Goal: Information Seeking & Learning: Learn about a topic

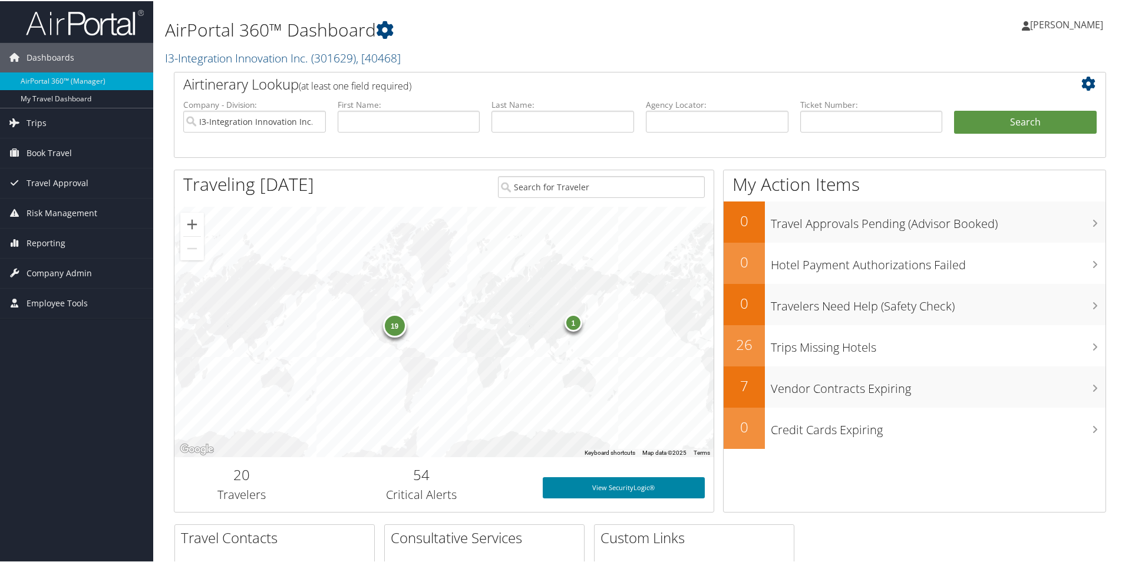
click at [631, 492] on link "View SecurityLogic®" at bounding box center [624, 486] width 162 height 21
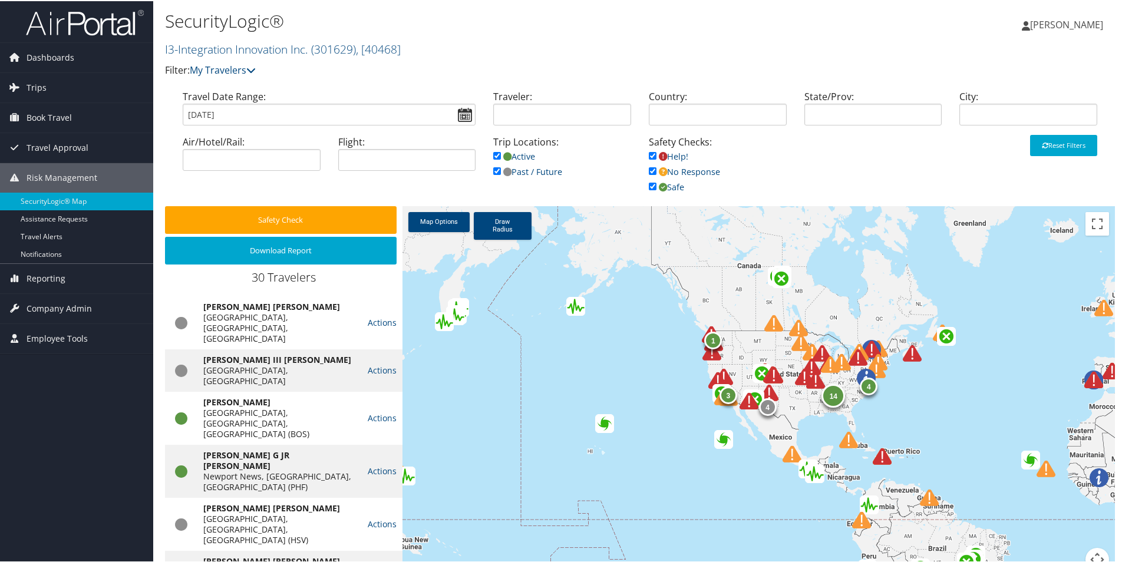
drag, startPoint x: 893, startPoint y: 523, endPoint x: 606, endPoint y: 501, distance: 287.9
click at [606, 501] on div "14 4 4 1 1 3" at bounding box center [759, 395] width 713 height 380
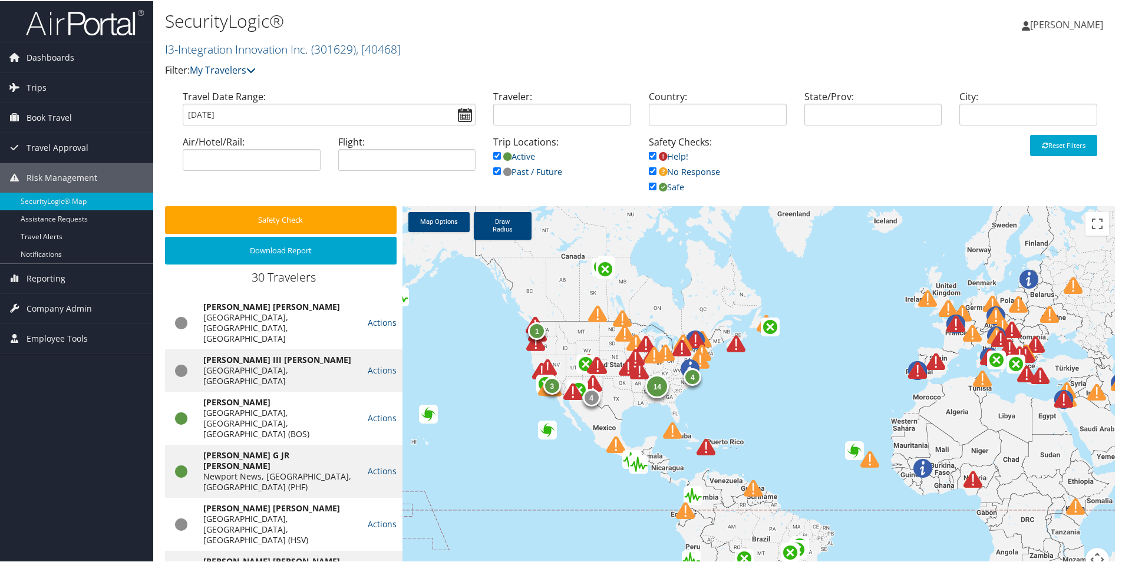
click at [627, 332] on img at bounding box center [636, 341] width 19 height 19
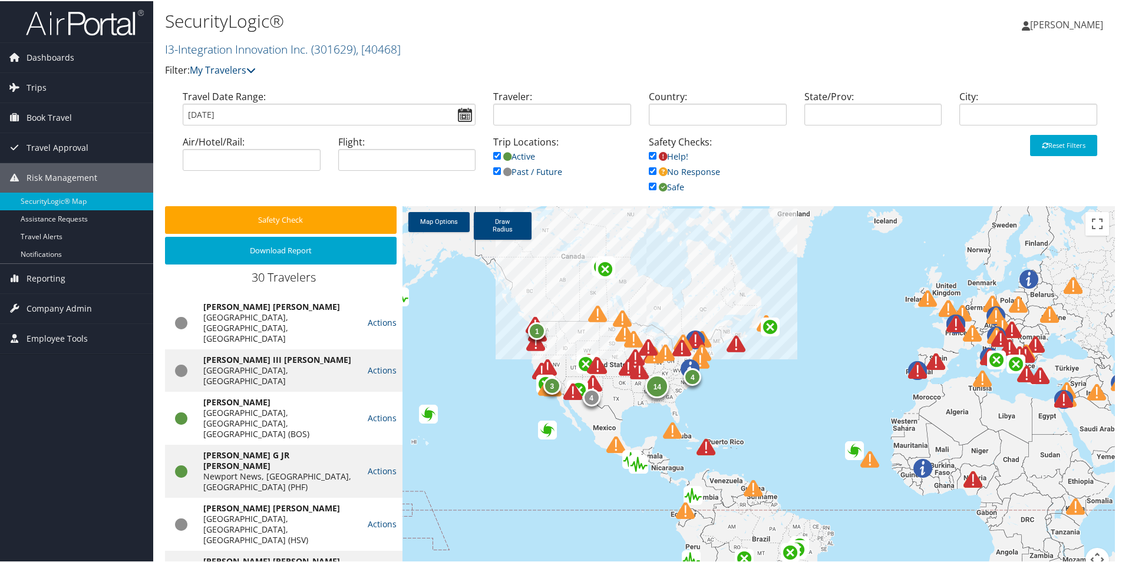
click at [630, 370] on img at bounding box center [639, 370] width 19 height 19
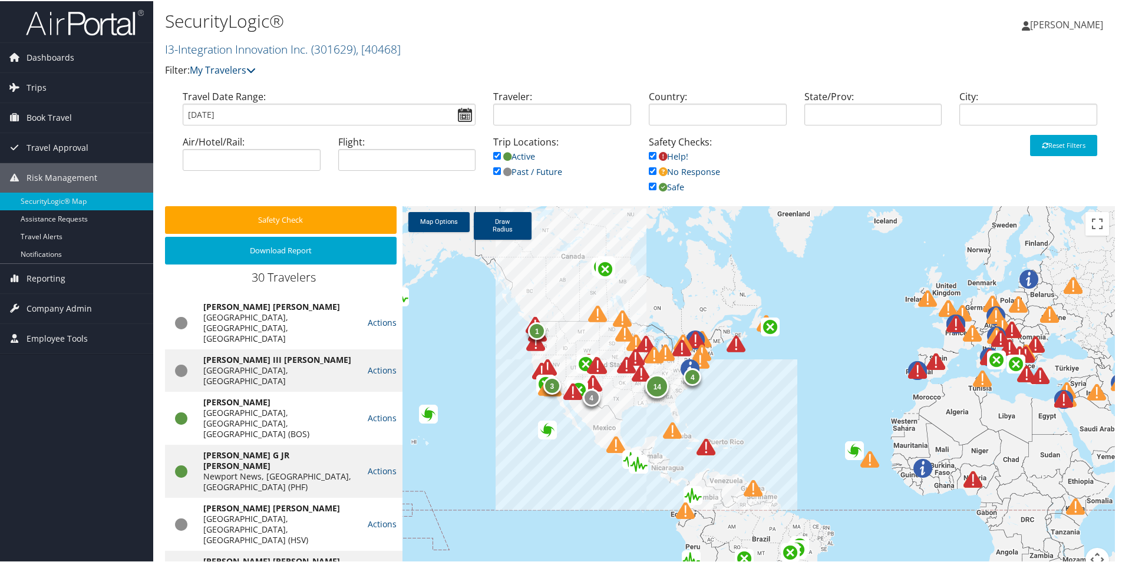
click at [621, 364] on img at bounding box center [626, 364] width 19 height 19
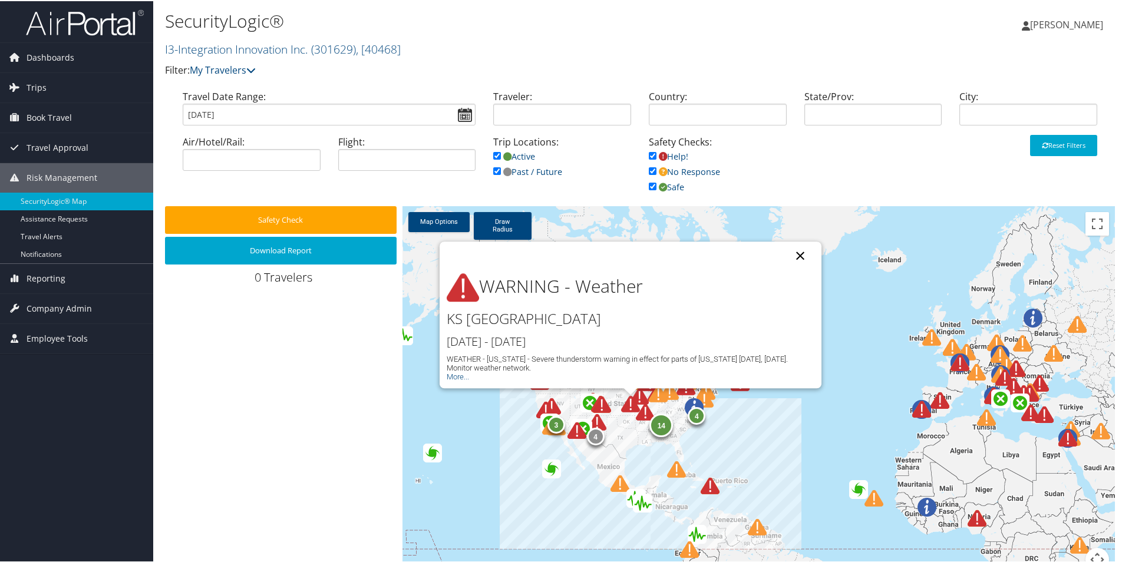
click at [795, 255] on button "Close" at bounding box center [800, 254] width 28 height 28
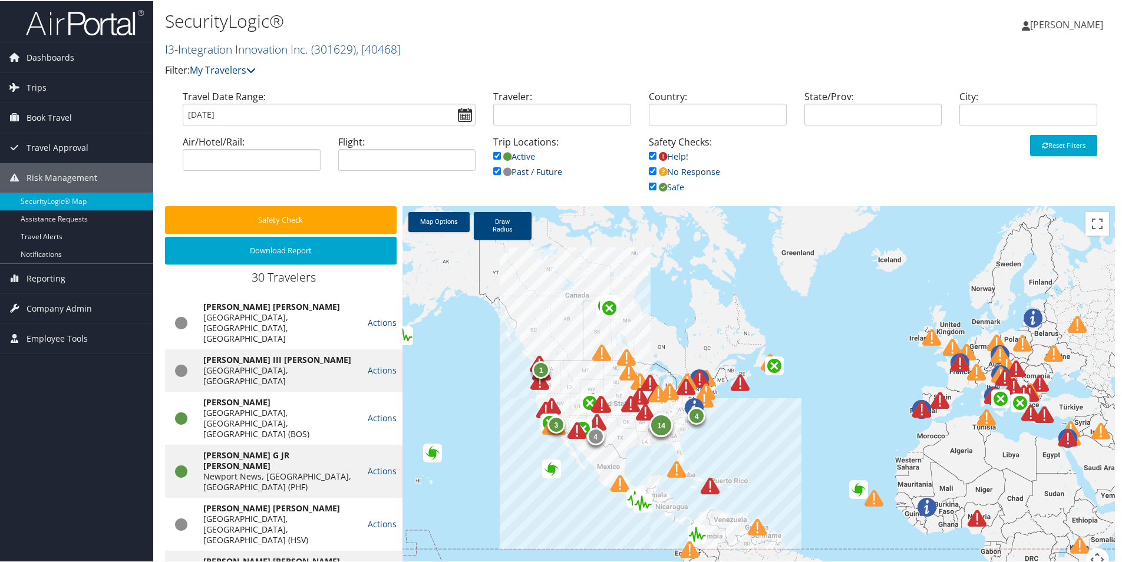
click at [594, 420] on img at bounding box center [597, 421] width 19 height 19
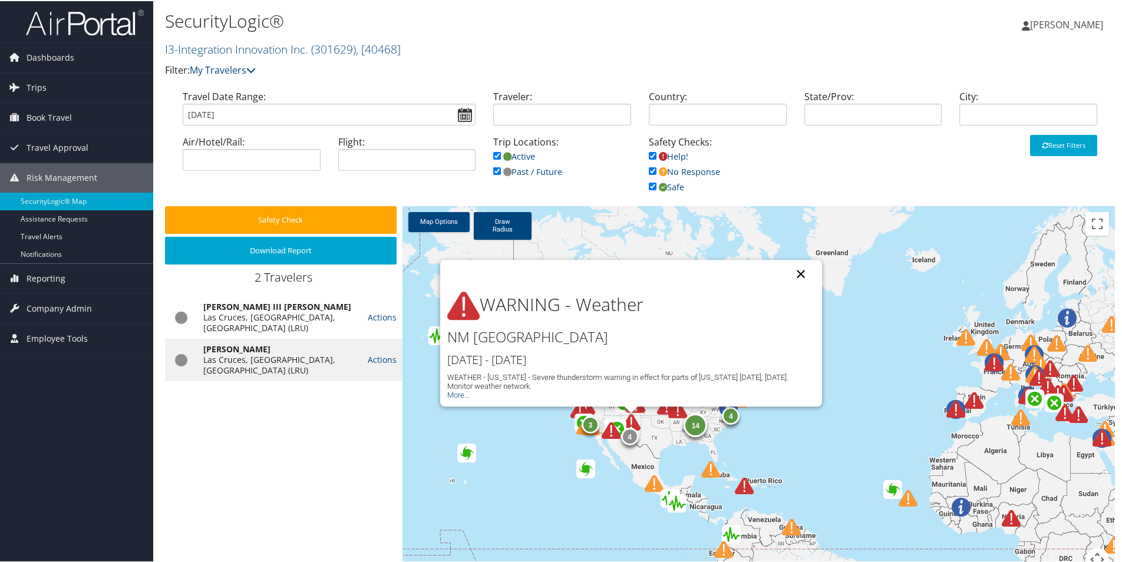
click at [799, 272] on button "Close" at bounding box center [801, 273] width 28 height 28
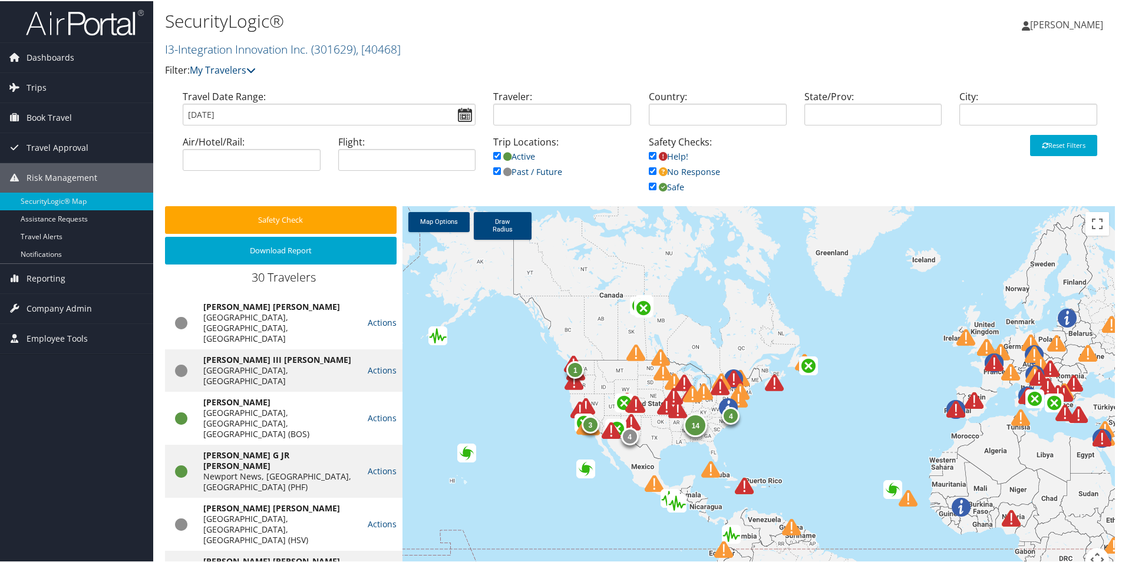
click at [630, 422] on div at bounding box center [618, 436] width 32 height 32
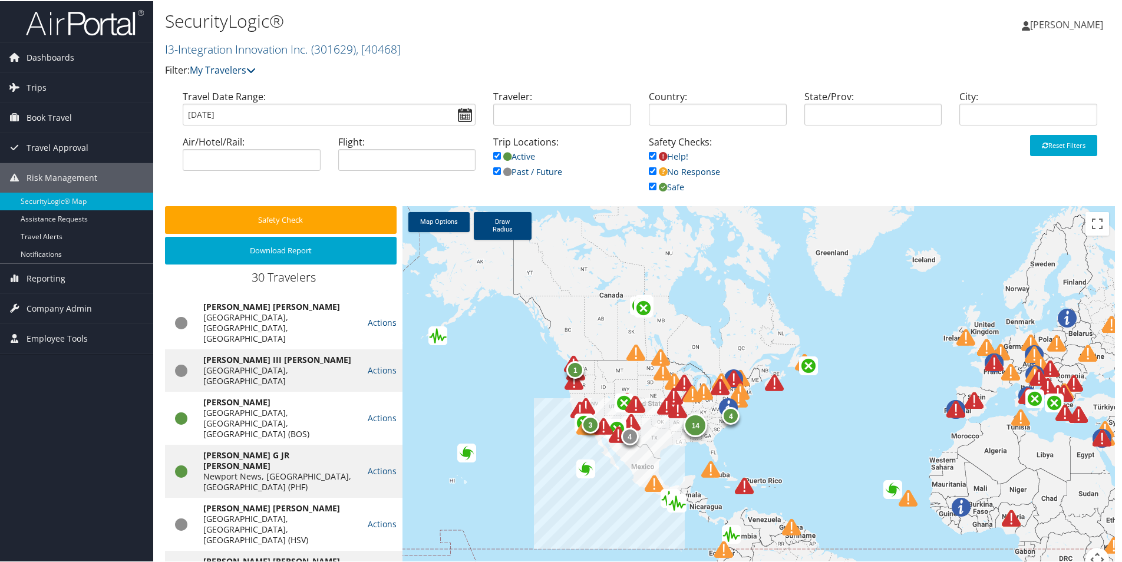
click at [727, 401] on img at bounding box center [728, 406] width 19 height 19
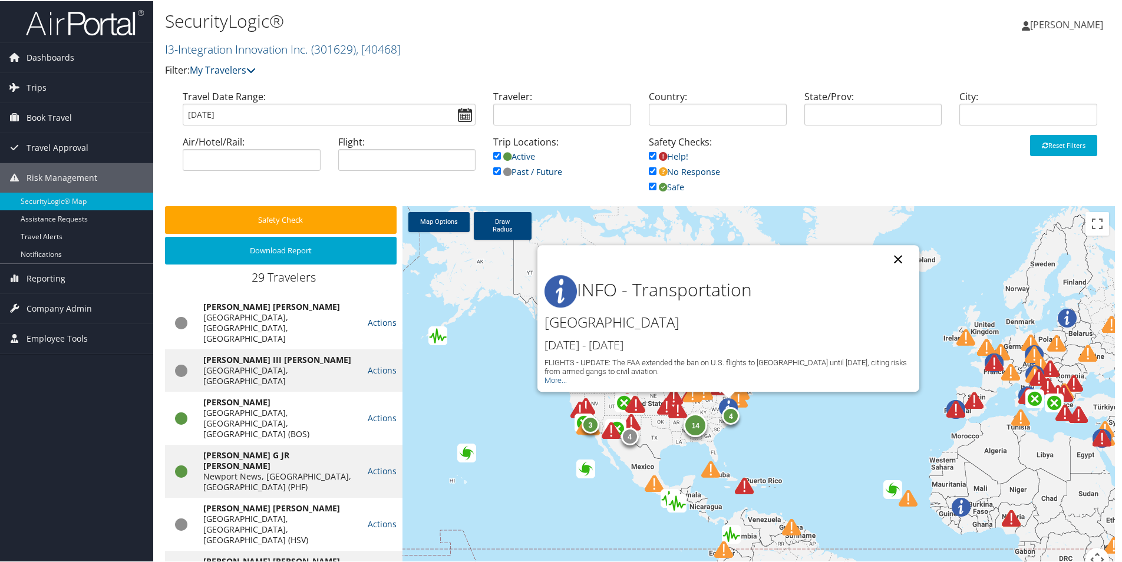
click at [900, 261] on button "Close" at bounding box center [898, 258] width 28 height 28
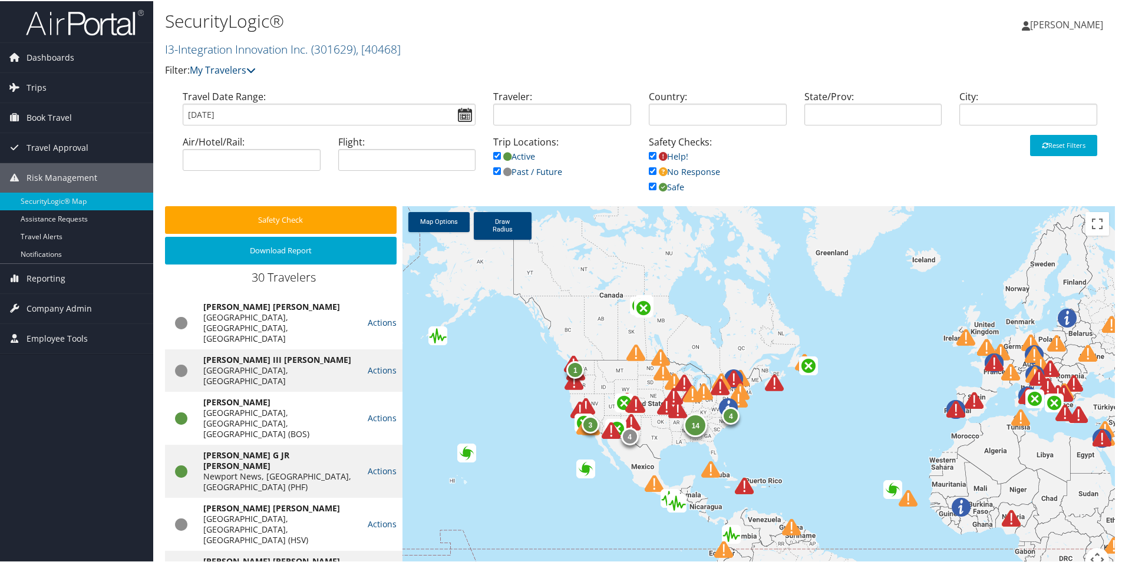
click at [678, 381] on img at bounding box center [684, 381] width 19 height 19
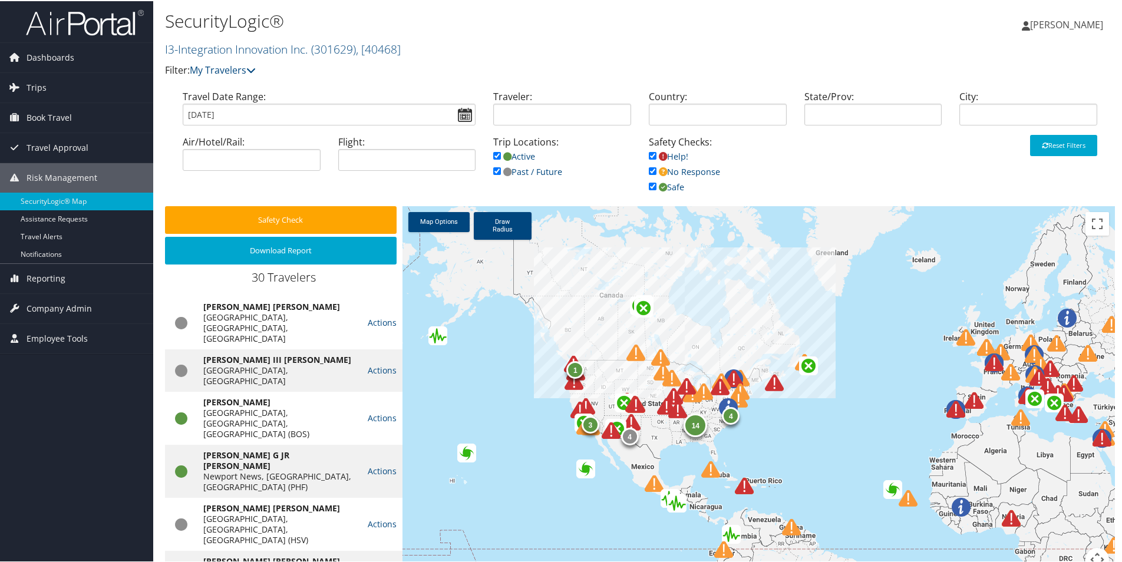
click at [634, 404] on img at bounding box center [636, 403] width 19 height 19
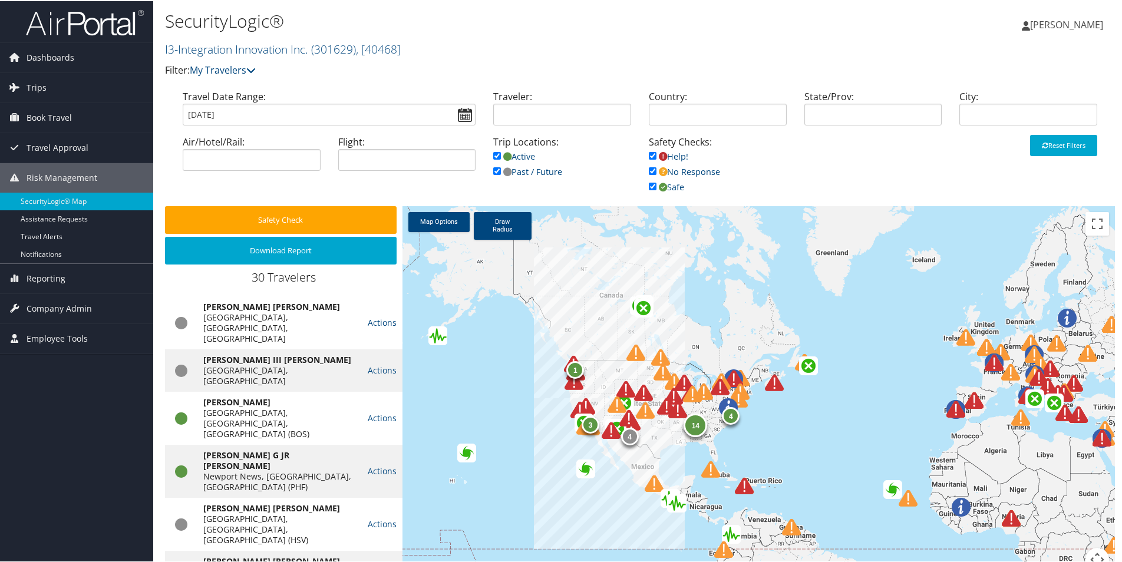
click at [642, 391] on img at bounding box center [643, 392] width 19 height 19
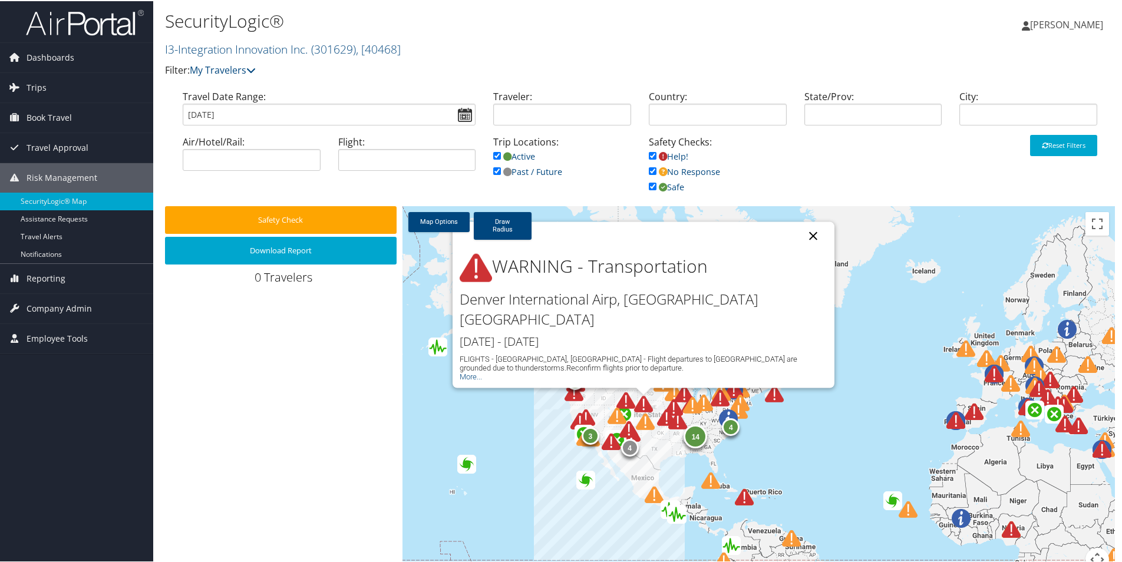
click at [810, 249] on button "Close" at bounding box center [813, 235] width 28 height 28
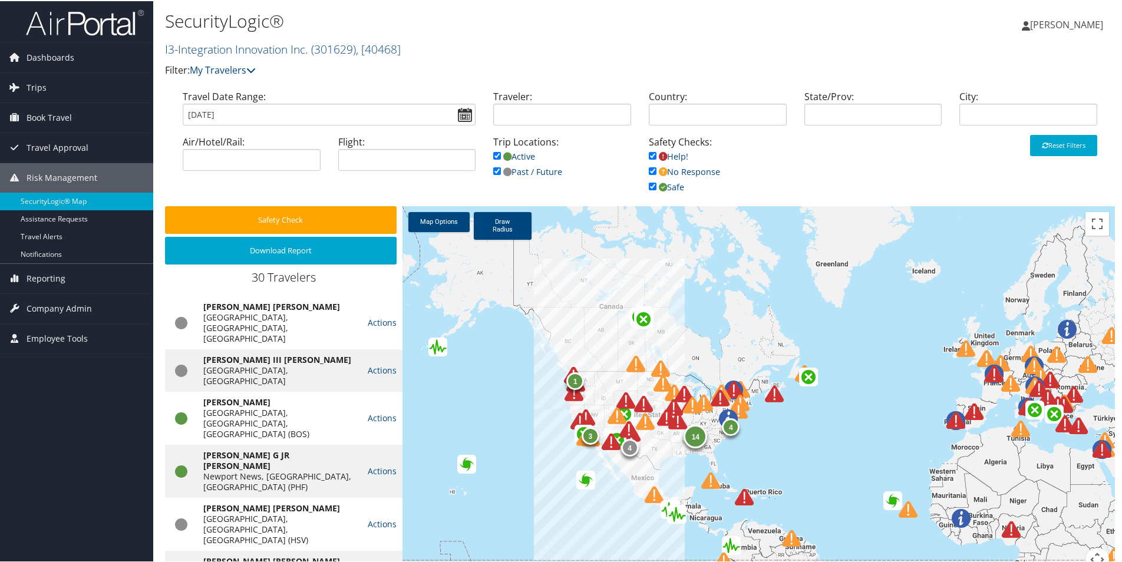
click at [623, 397] on img at bounding box center [625, 399] width 19 height 19
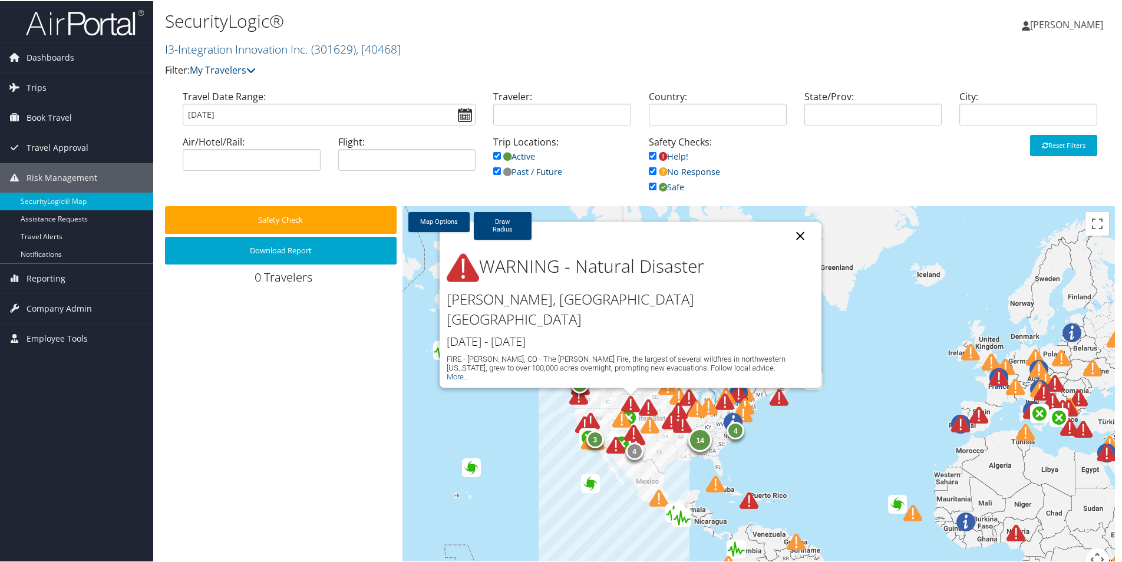
click at [799, 249] on button "Close" at bounding box center [800, 235] width 28 height 28
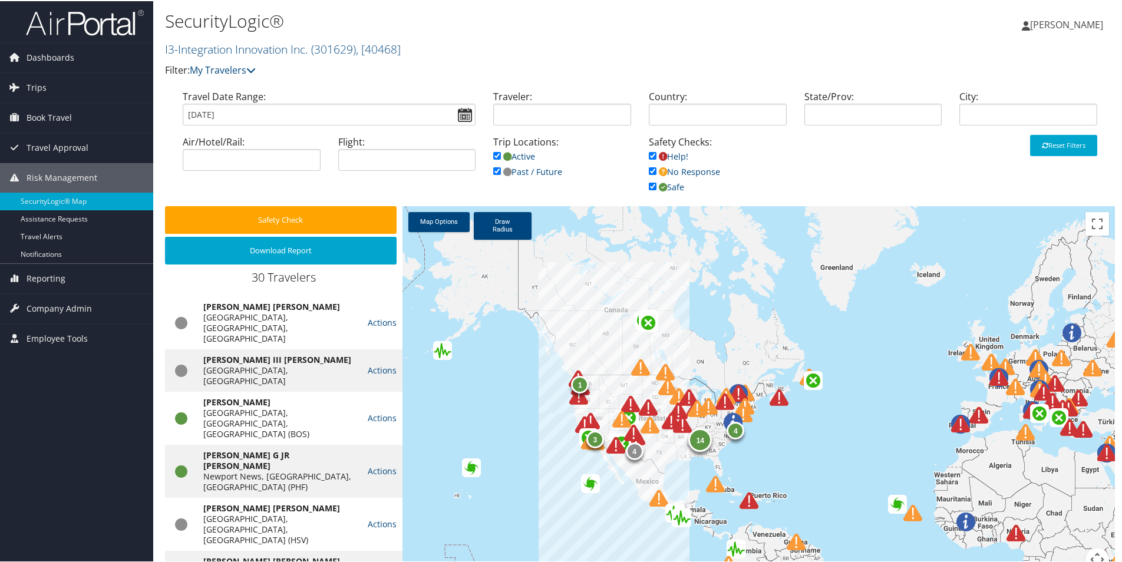
click at [648, 407] on img at bounding box center [648, 406] width 19 height 19
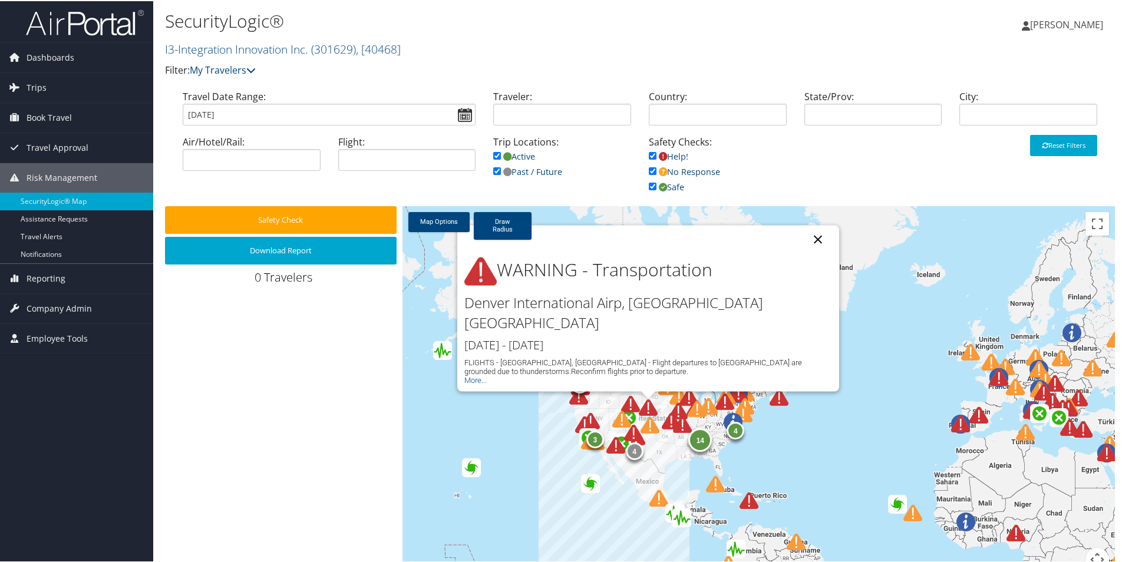
click at [816, 253] on button "Close" at bounding box center [818, 239] width 28 height 28
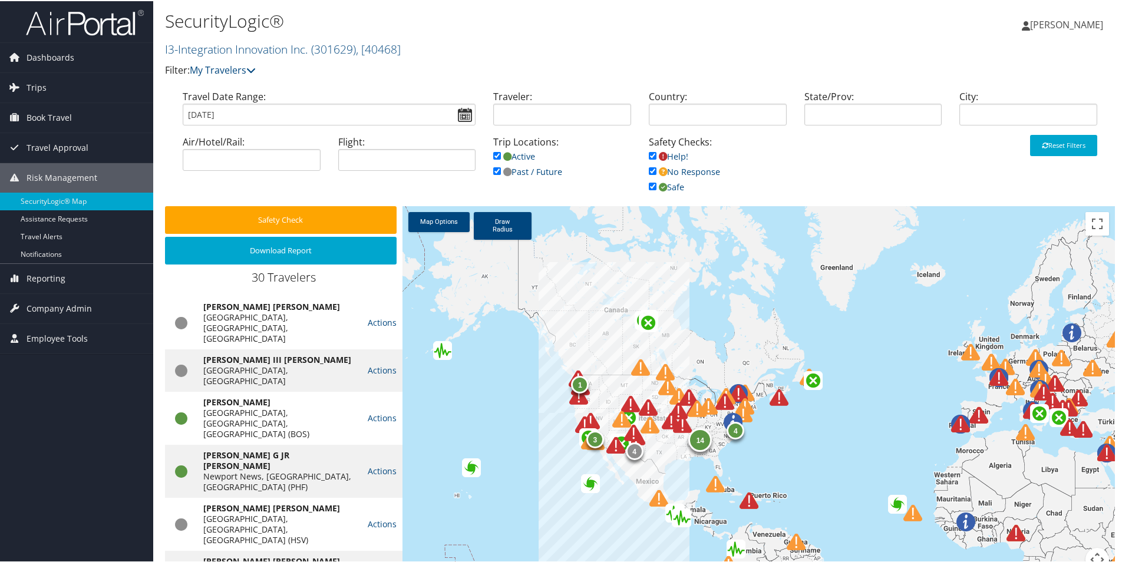
click at [629, 434] on img at bounding box center [633, 432] width 19 height 19
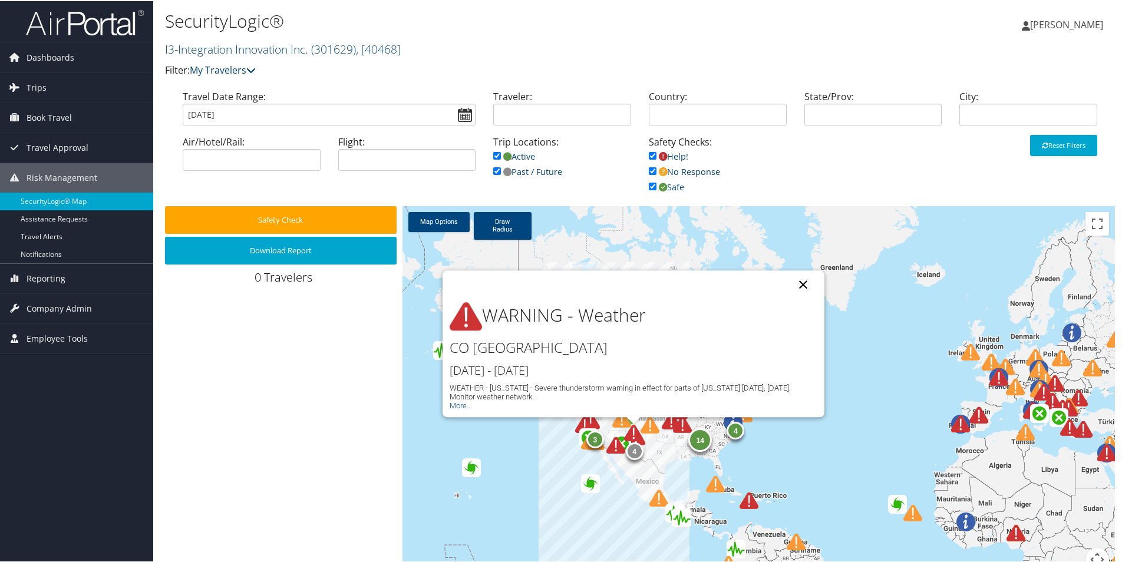
click at [805, 284] on button "Close" at bounding box center [803, 283] width 28 height 28
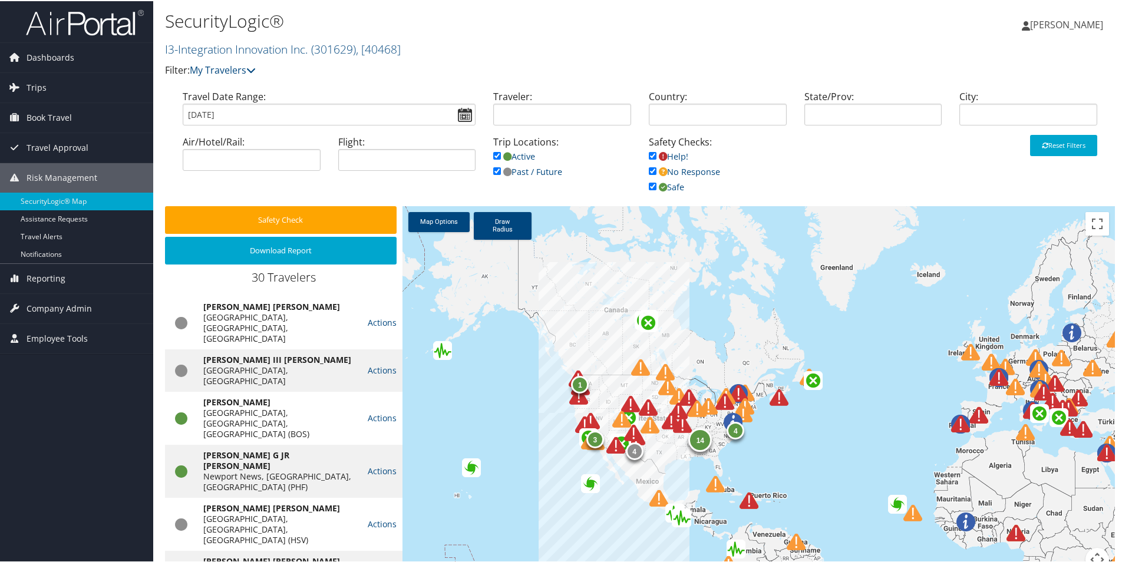
click at [725, 397] on div at bounding box center [715, 412] width 32 height 32
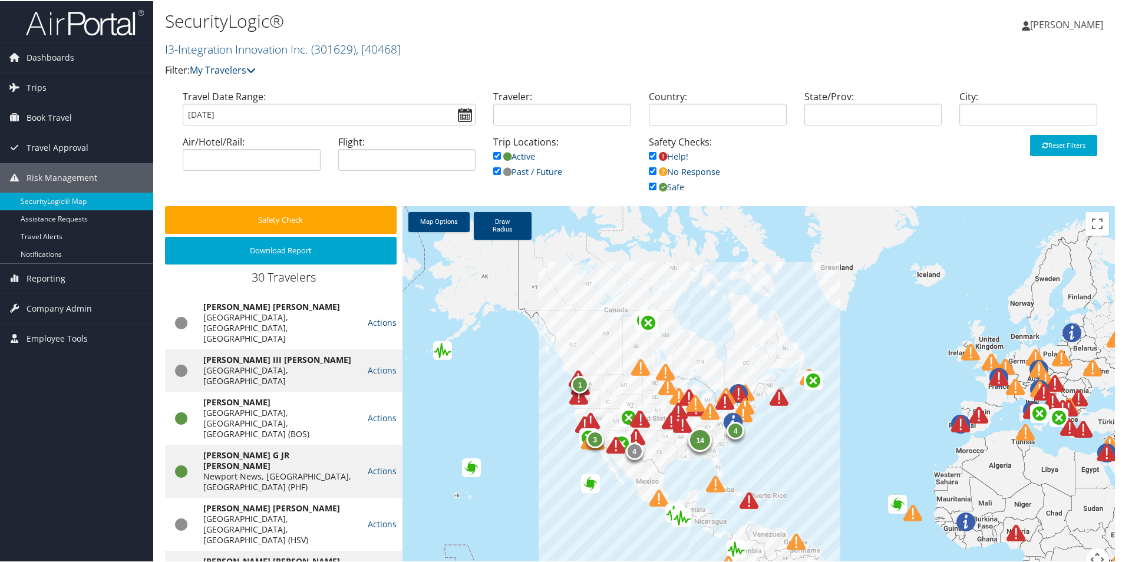
click at [722, 401] on div at bounding box center [717, 417] width 32 height 32
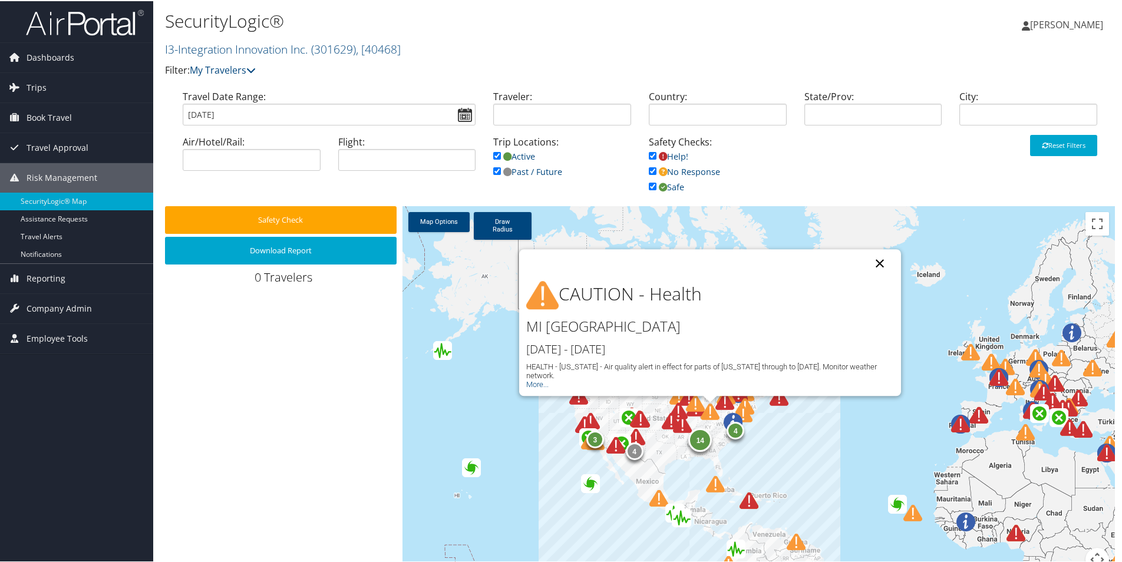
click at [876, 261] on button "Close" at bounding box center [880, 262] width 28 height 28
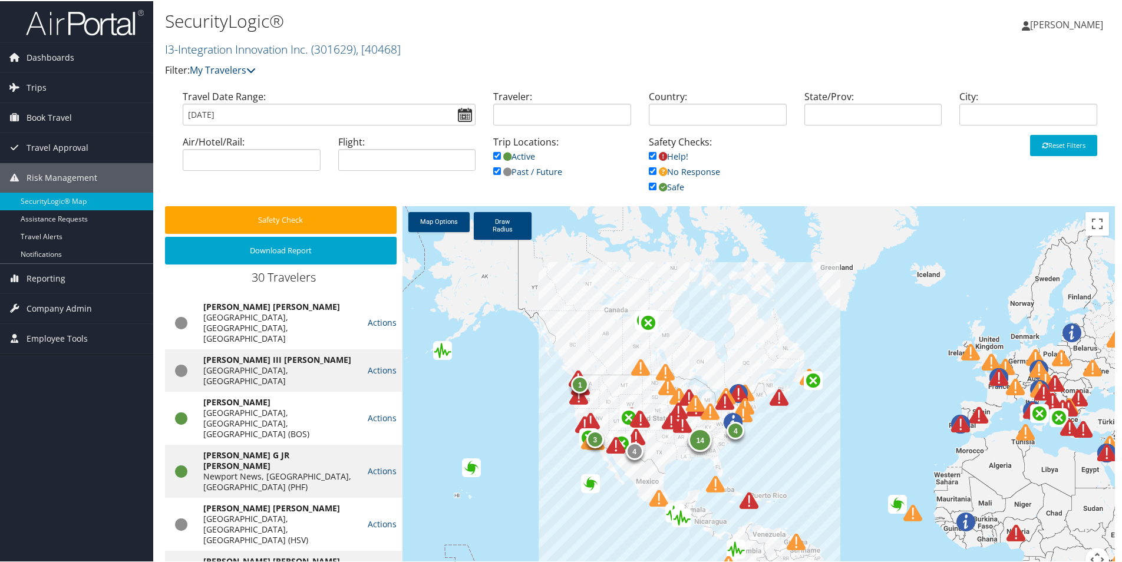
click at [739, 459] on div "14 4 1 3 4" at bounding box center [759, 395] width 713 height 380
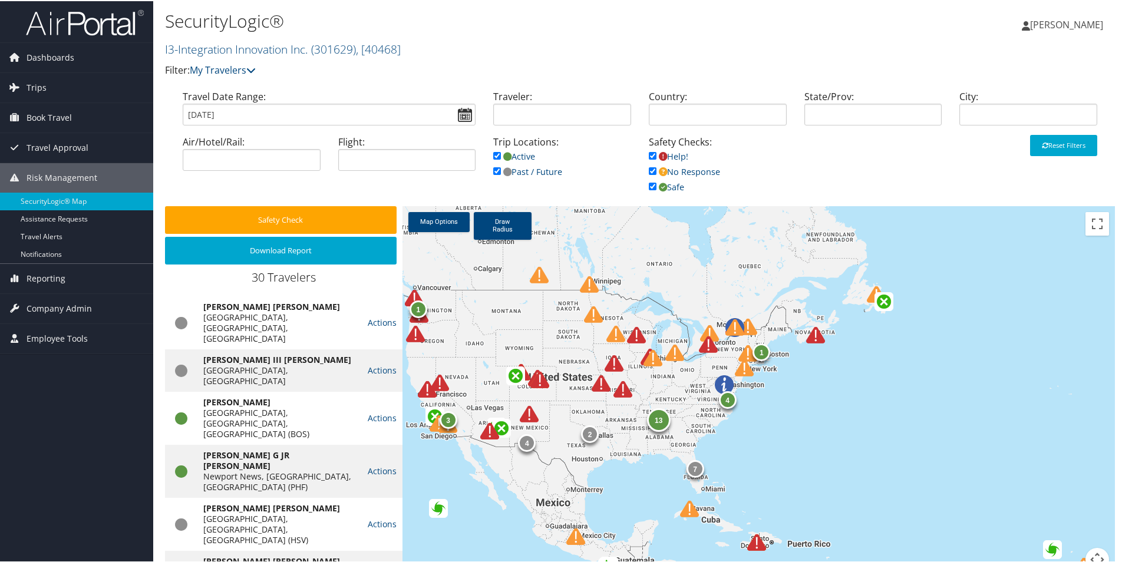
click at [738, 446] on div "13 4 2 1 7 3 4 1" at bounding box center [759, 395] width 713 height 380
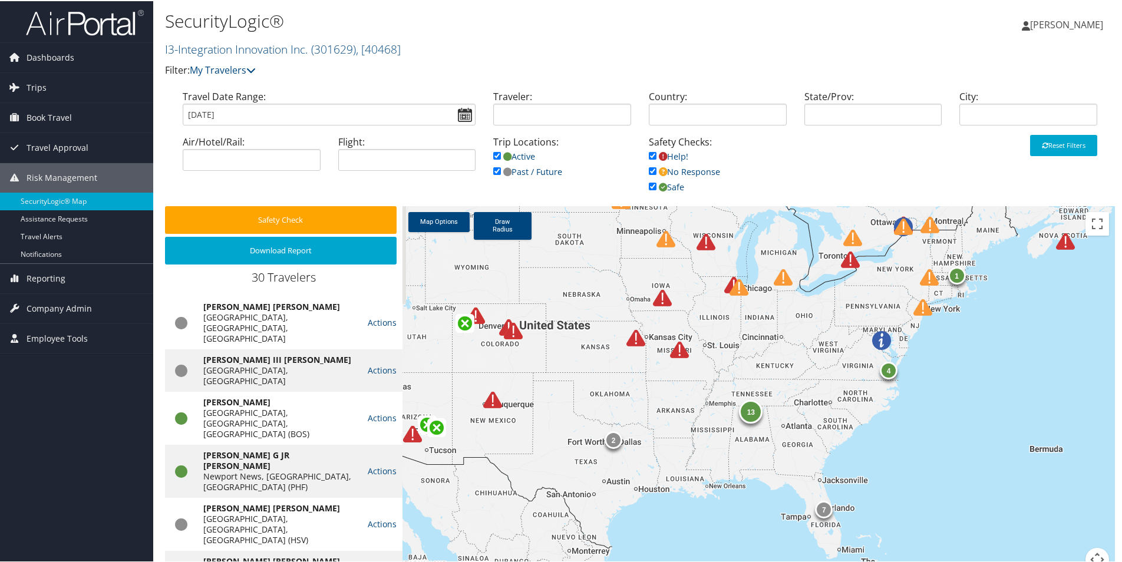
drag, startPoint x: 730, startPoint y: 431, endPoint x: 908, endPoint y: 451, distance: 179.1
click at [908, 451] on div "13 2 7 4 1" at bounding box center [759, 395] width 713 height 380
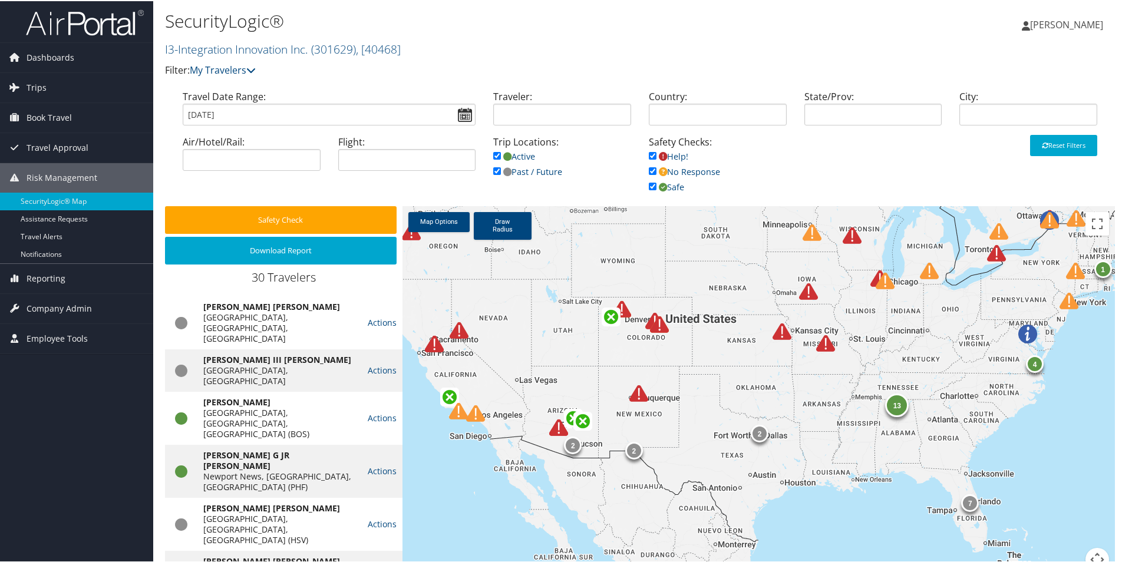
drag, startPoint x: 684, startPoint y: 527, endPoint x: 849, endPoint y: 516, distance: 165.4
click at [849, 517] on div "13 2 7 4 1 2 2" at bounding box center [759, 395] width 713 height 380
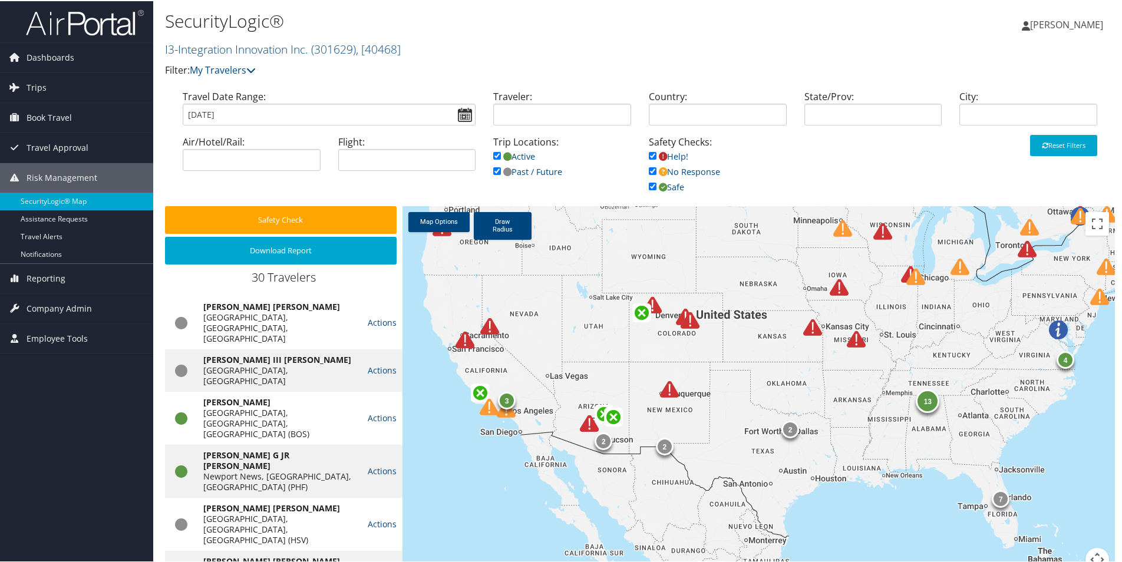
click at [668, 388] on img at bounding box center [669, 388] width 19 height 19
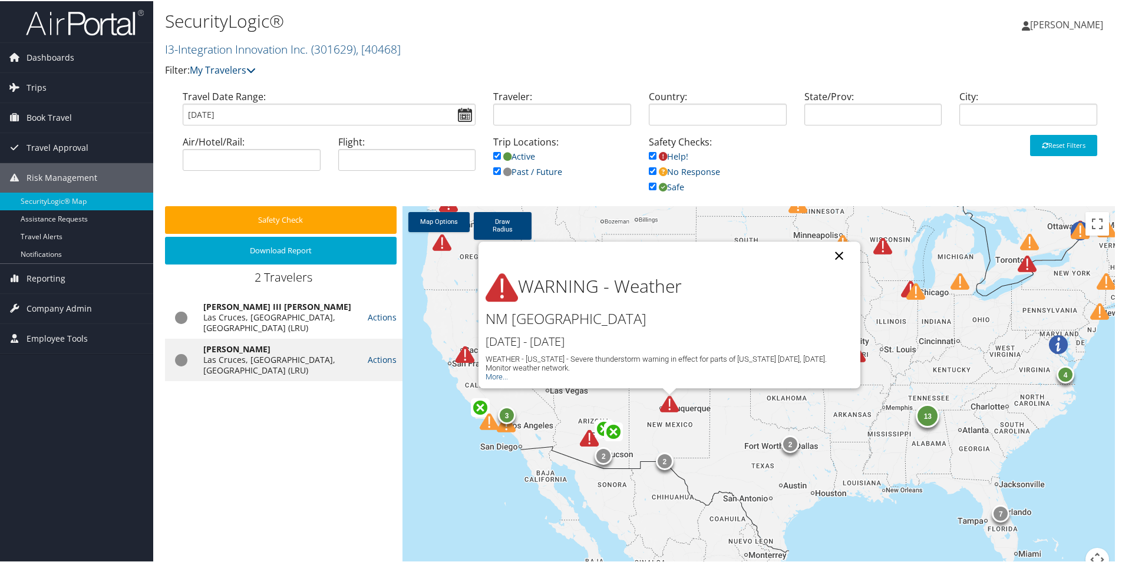
click at [840, 255] on button "Close" at bounding box center [839, 254] width 28 height 28
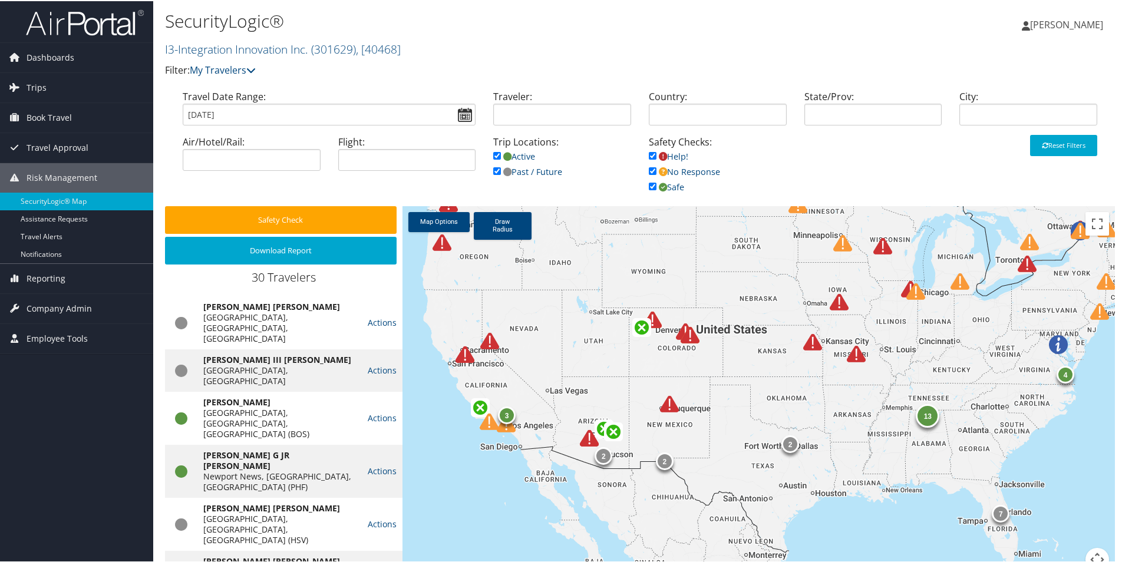
click at [783, 446] on div "2" at bounding box center [791, 443] width 18 height 18
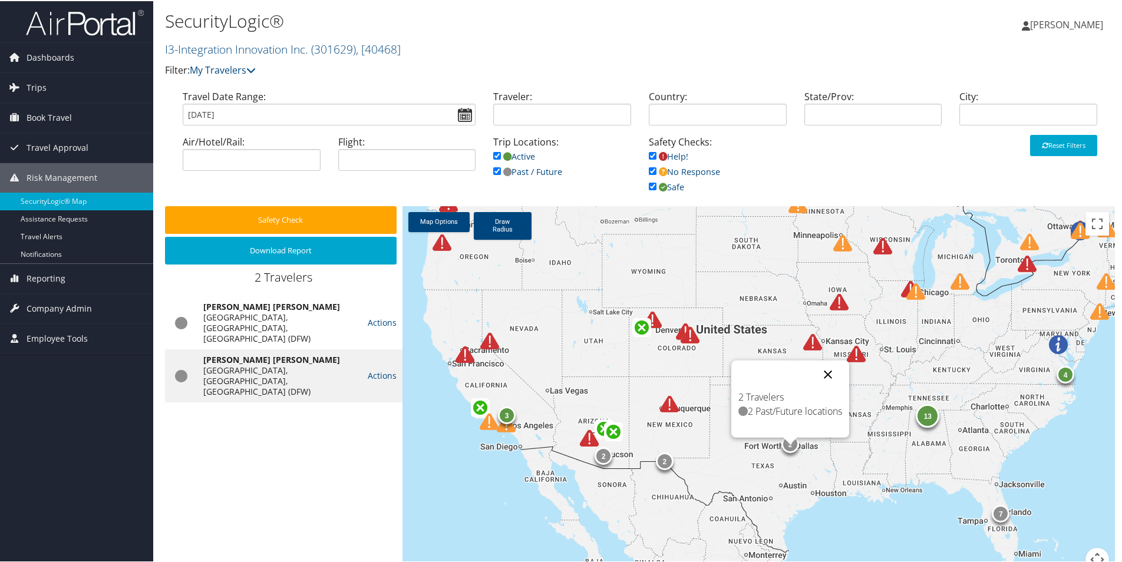
click at [827, 370] on button "Close" at bounding box center [828, 374] width 28 height 28
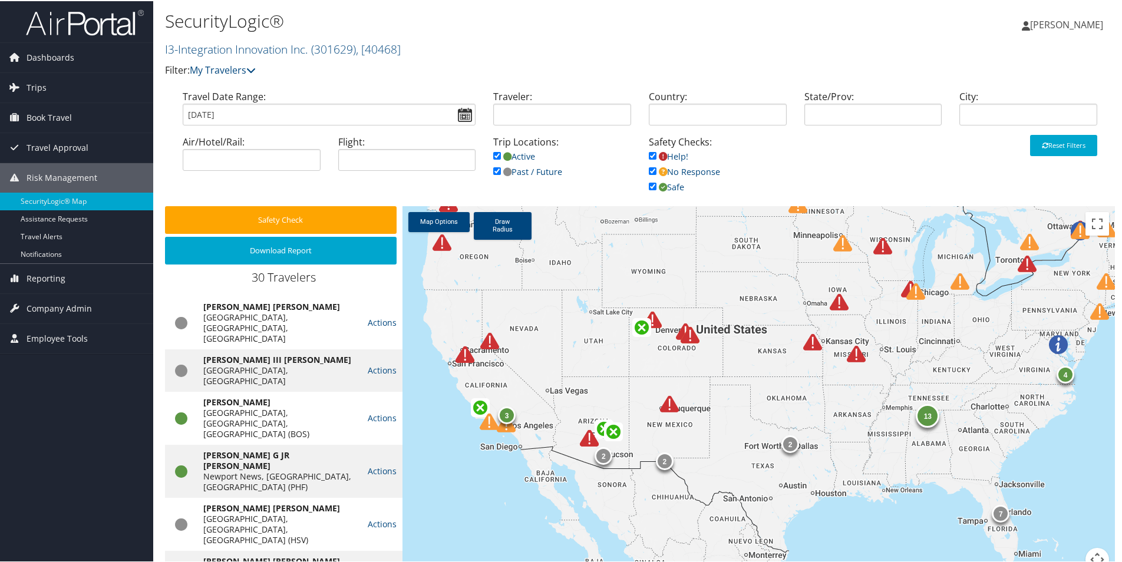
click at [853, 355] on img at bounding box center [856, 353] width 19 height 19
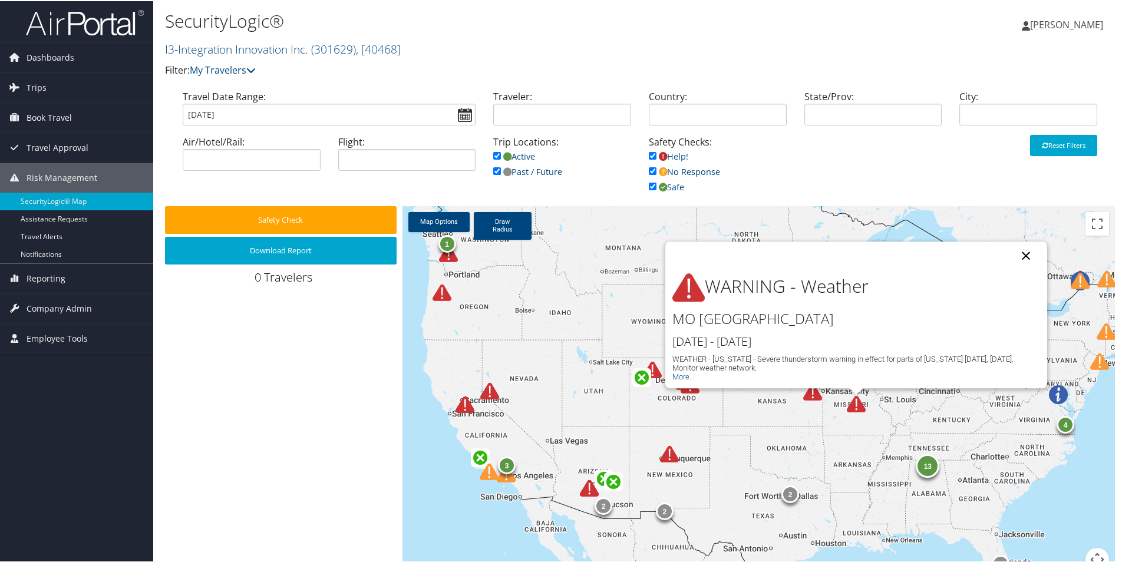
click at [1021, 253] on button "Close" at bounding box center [1026, 254] width 28 height 28
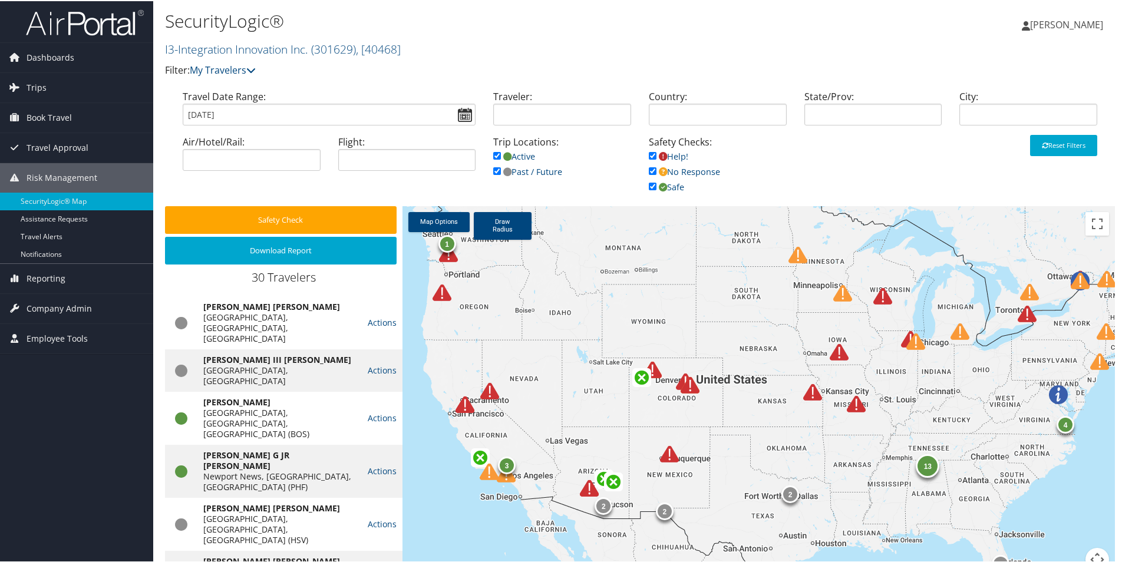
click at [809, 396] on img at bounding box center [812, 391] width 19 height 19
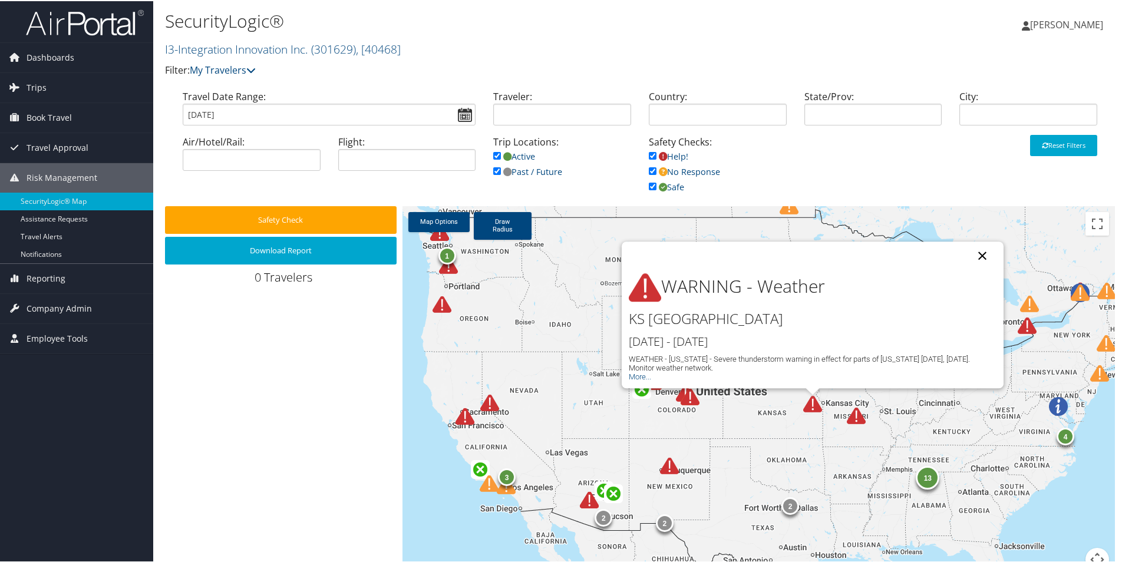
click at [980, 254] on button "Close" at bounding box center [982, 254] width 28 height 28
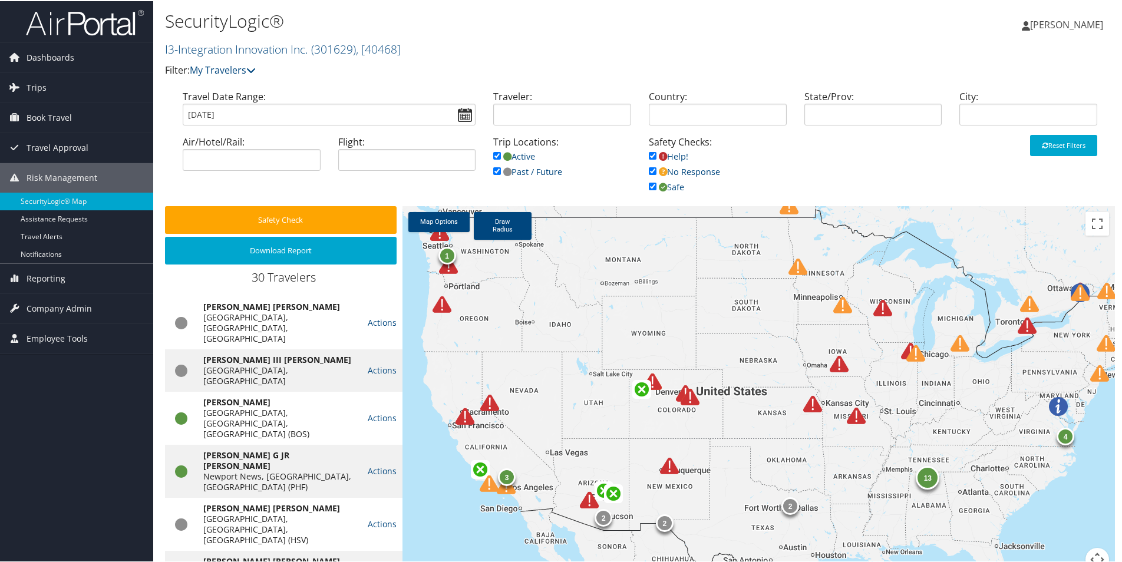
click at [689, 398] on img at bounding box center [690, 396] width 19 height 19
click at [680, 403] on img at bounding box center [679, 400] width 19 height 19
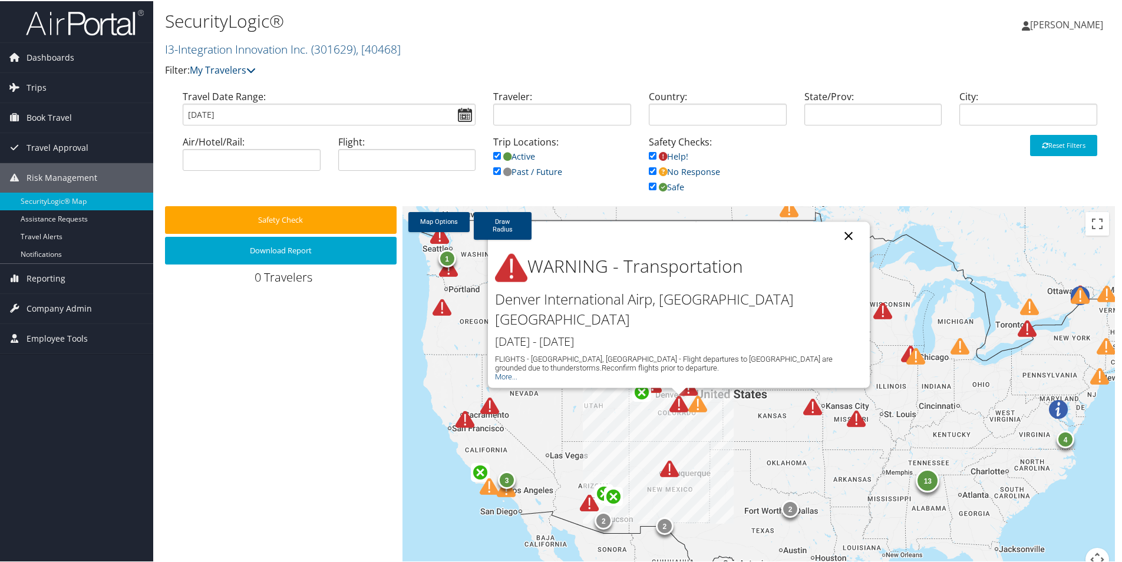
click at [844, 249] on button "Close" at bounding box center [849, 235] width 28 height 28
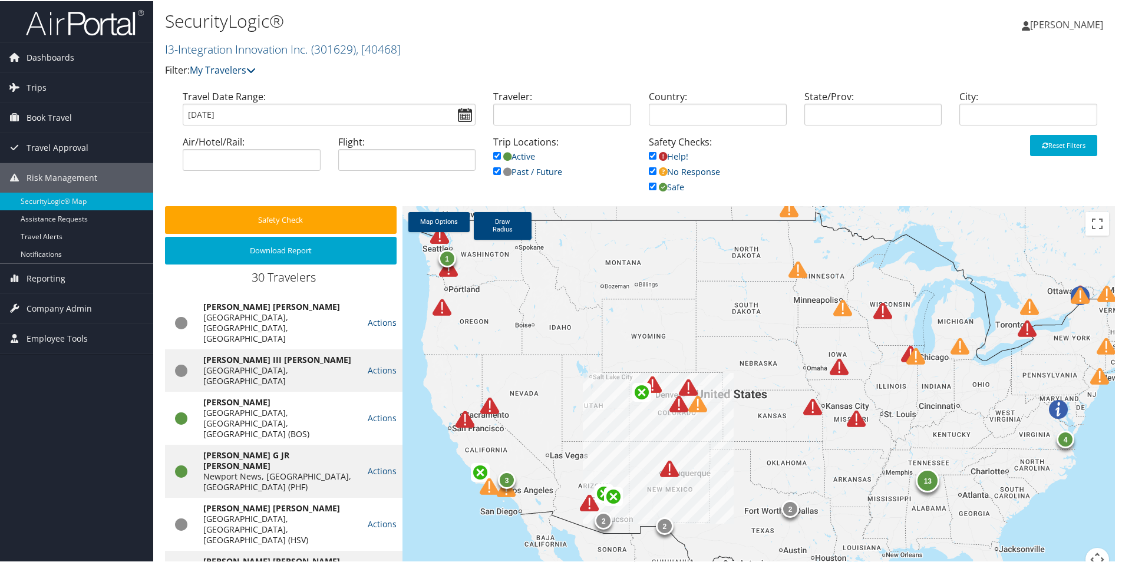
click at [655, 388] on img at bounding box center [652, 383] width 19 height 19
click at [655, 388] on img at bounding box center [660, 387] width 19 height 19
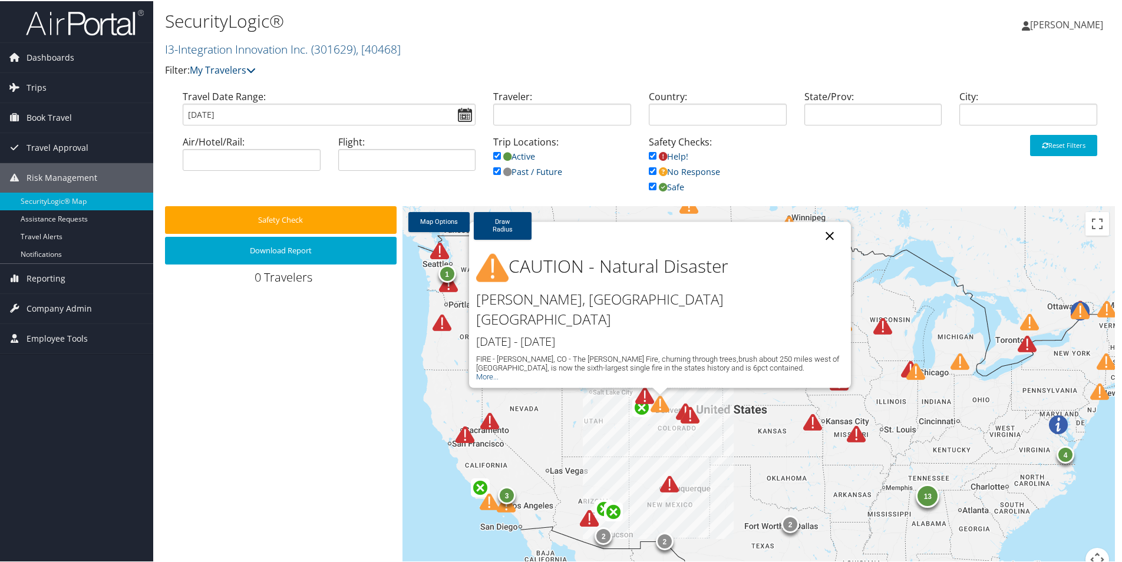
click at [824, 249] on button "Close" at bounding box center [830, 235] width 28 height 28
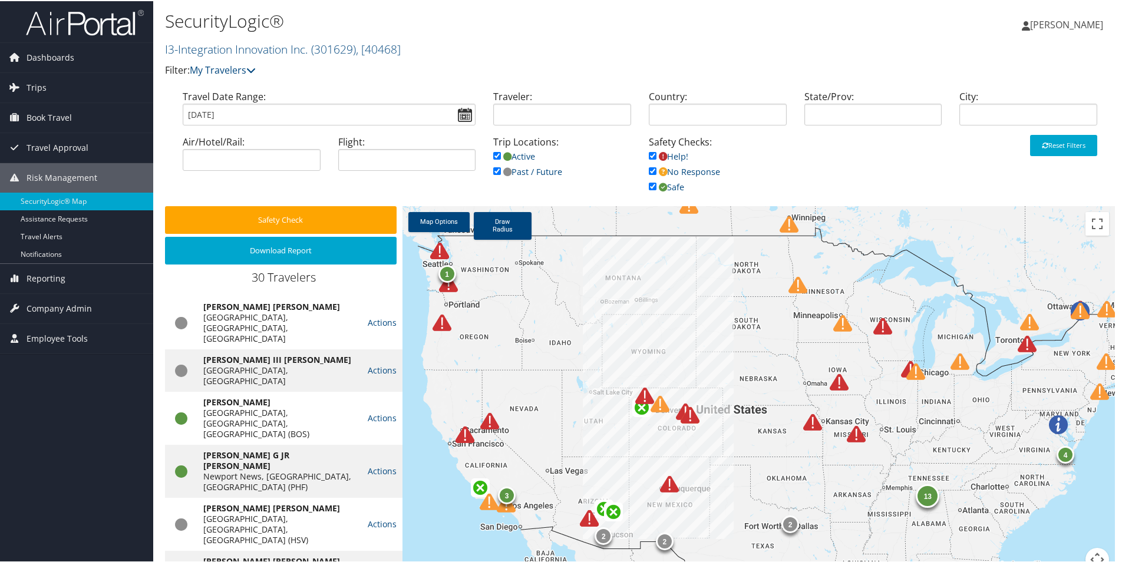
click at [487, 420] on img at bounding box center [489, 420] width 19 height 19
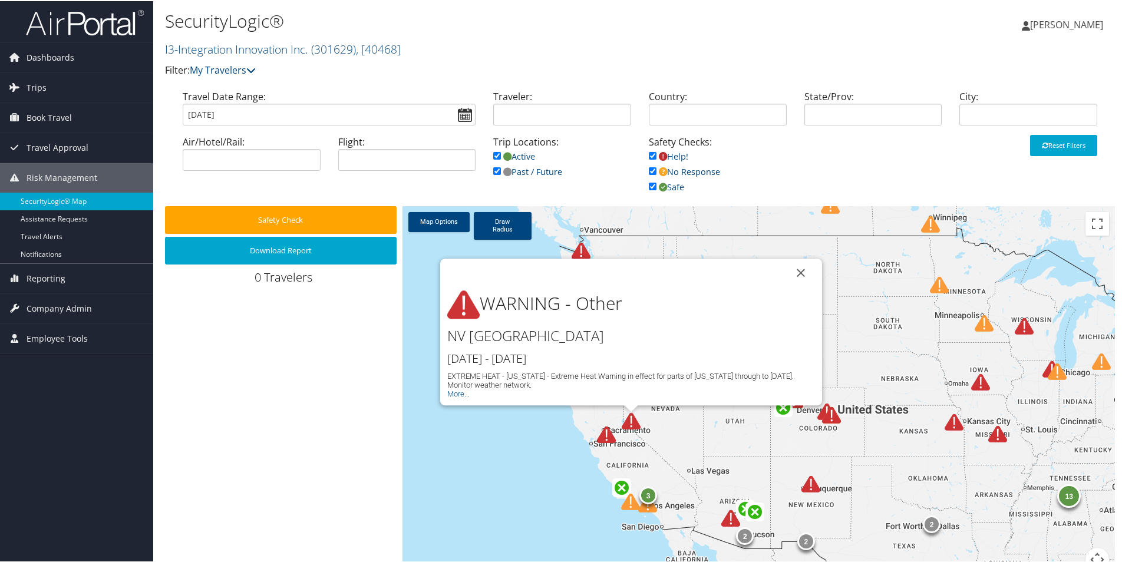
click at [604, 434] on img at bounding box center [606, 433] width 19 height 19
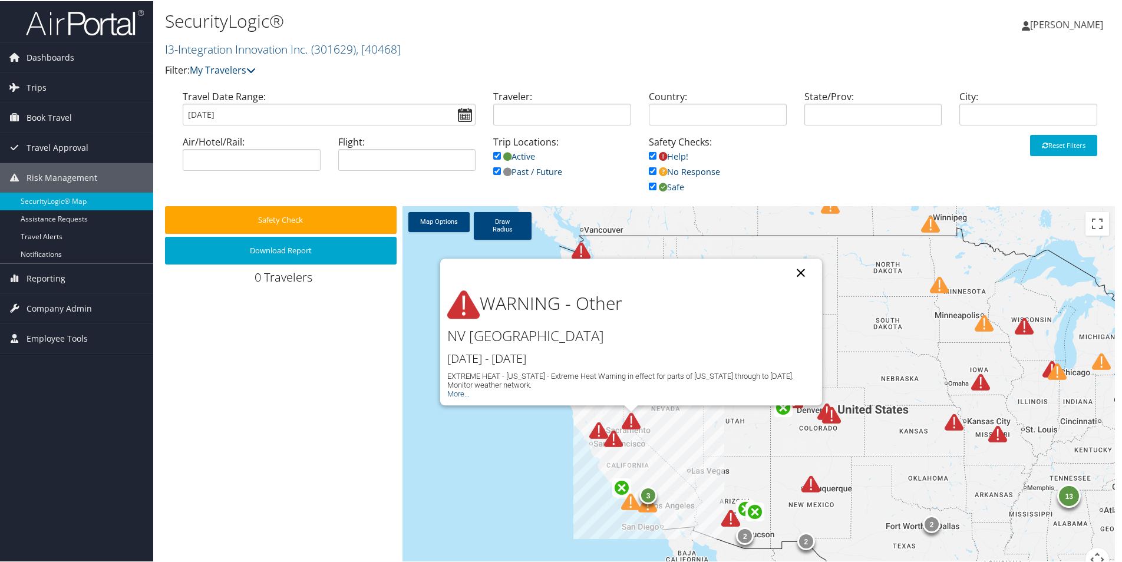
click at [800, 269] on button "Close" at bounding box center [801, 272] width 28 height 28
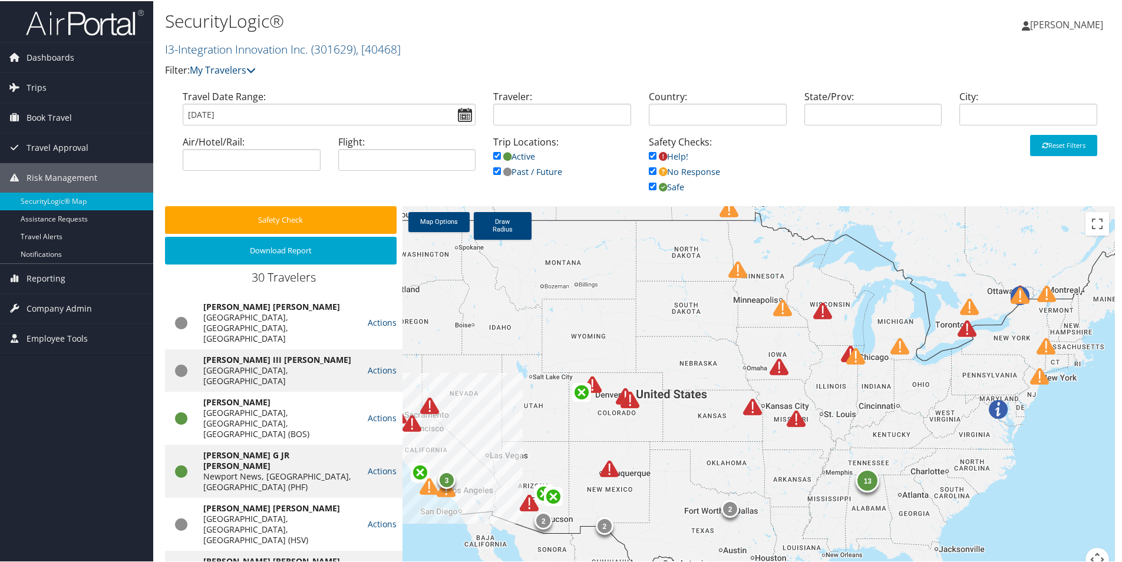
drag, startPoint x: 929, startPoint y: 426, endPoint x: 724, endPoint y: 410, distance: 205.7
click at [724, 410] on div "13 2 2 2 1 7 3" at bounding box center [759, 395] width 713 height 380
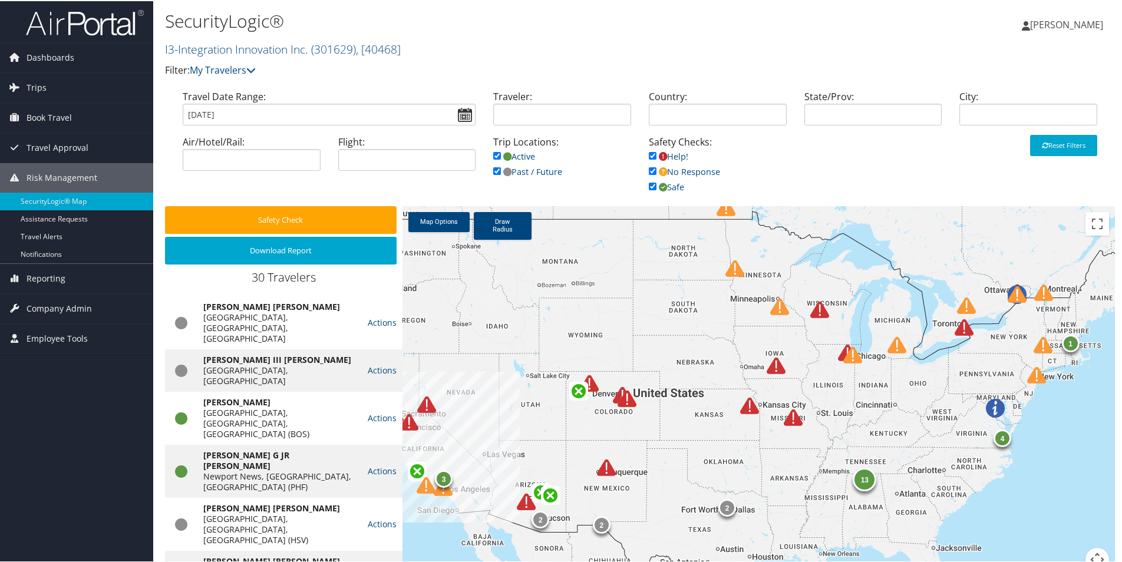
click at [992, 404] on img at bounding box center [995, 407] width 19 height 19
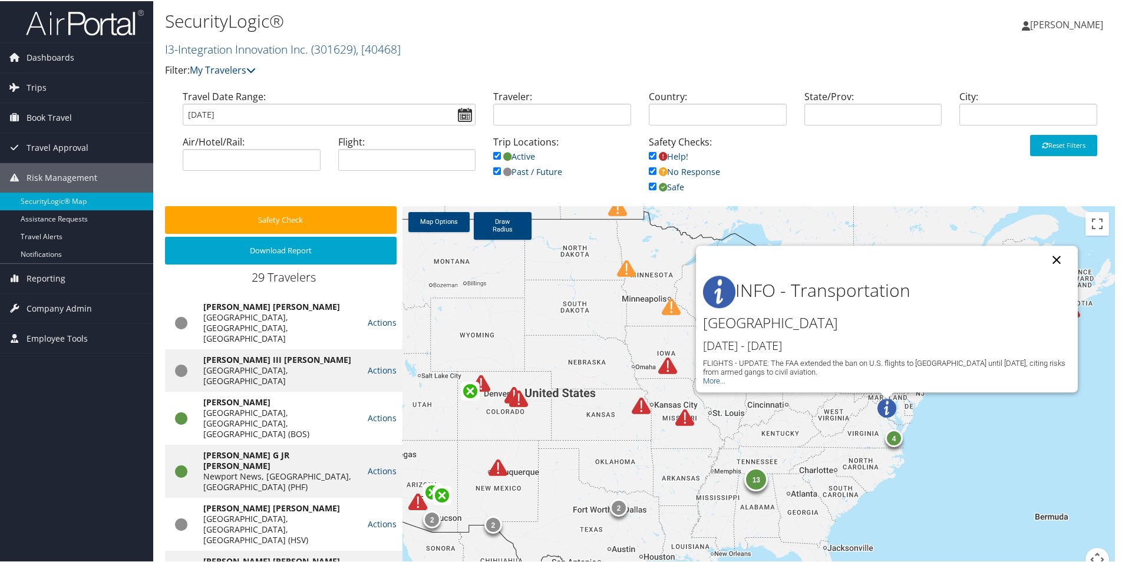
click at [1051, 258] on button "Close" at bounding box center [1057, 259] width 28 height 28
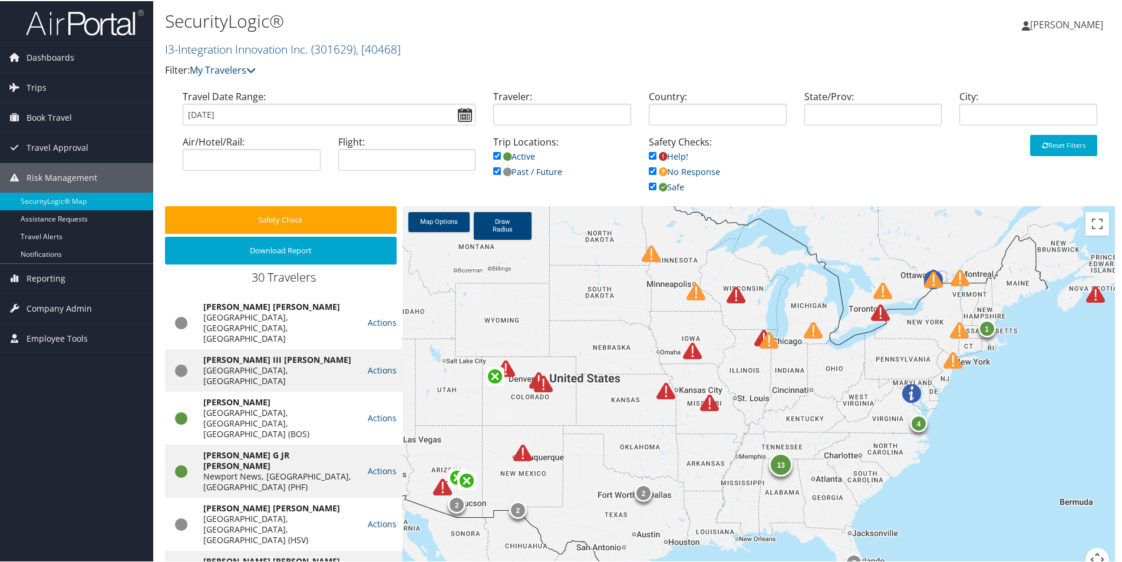
drag, startPoint x: 563, startPoint y: 454, endPoint x: 602, endPoint y: 425, distance: 48.4
click at [601, 426] on div "13 2 2 2 7 4 1" at bounding box center [759, 395] width 713 height 380
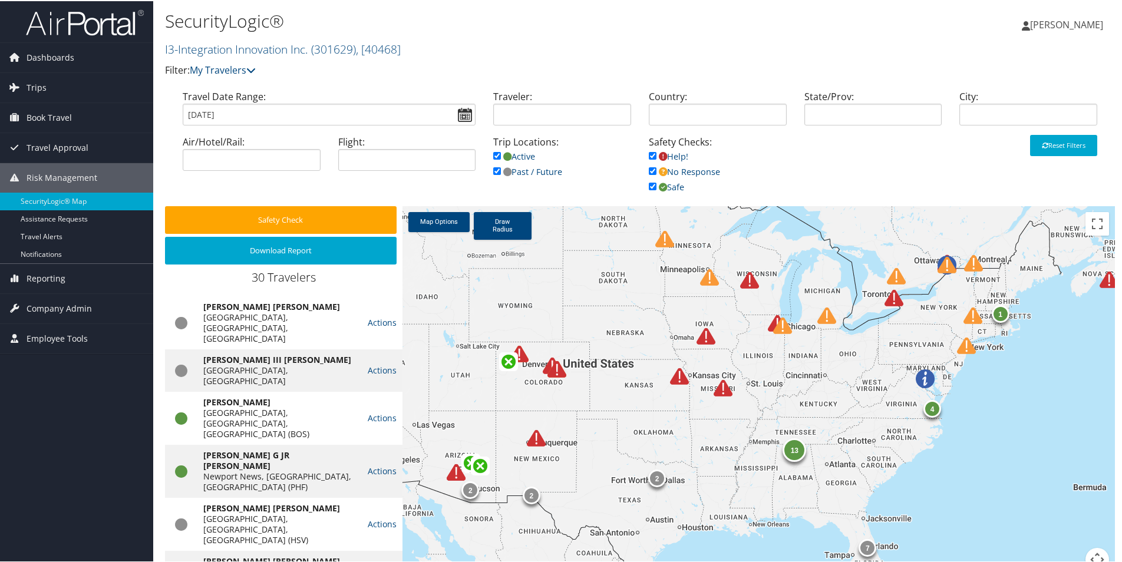
click at [744, 277] on img at bounding box center [749, 279] width 19 height 19
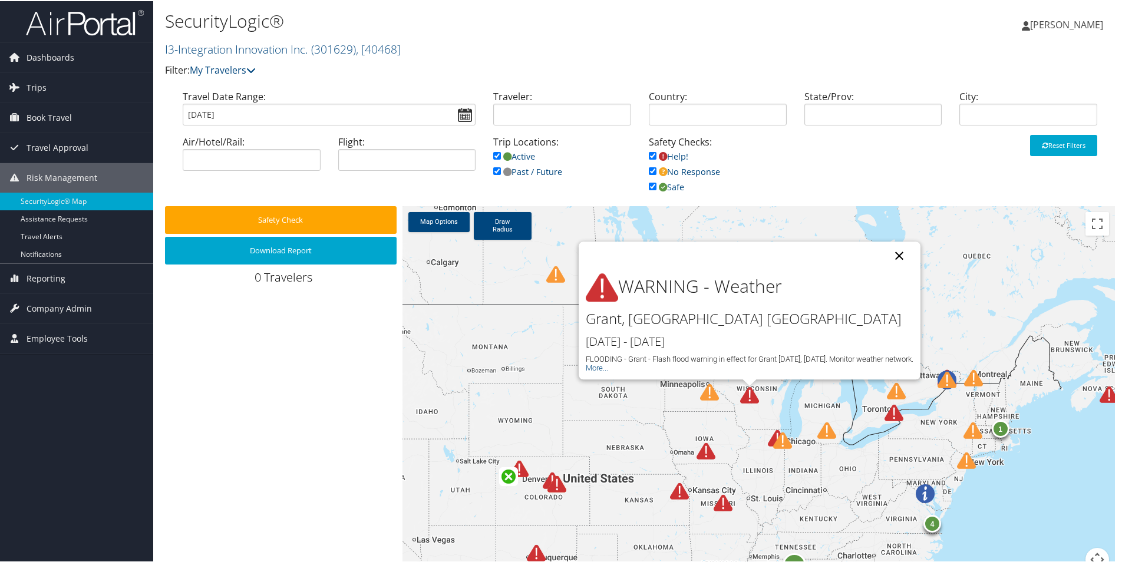
click at [901, 252] on button "Close" at bounding box center [899, 254] width 28 height 28
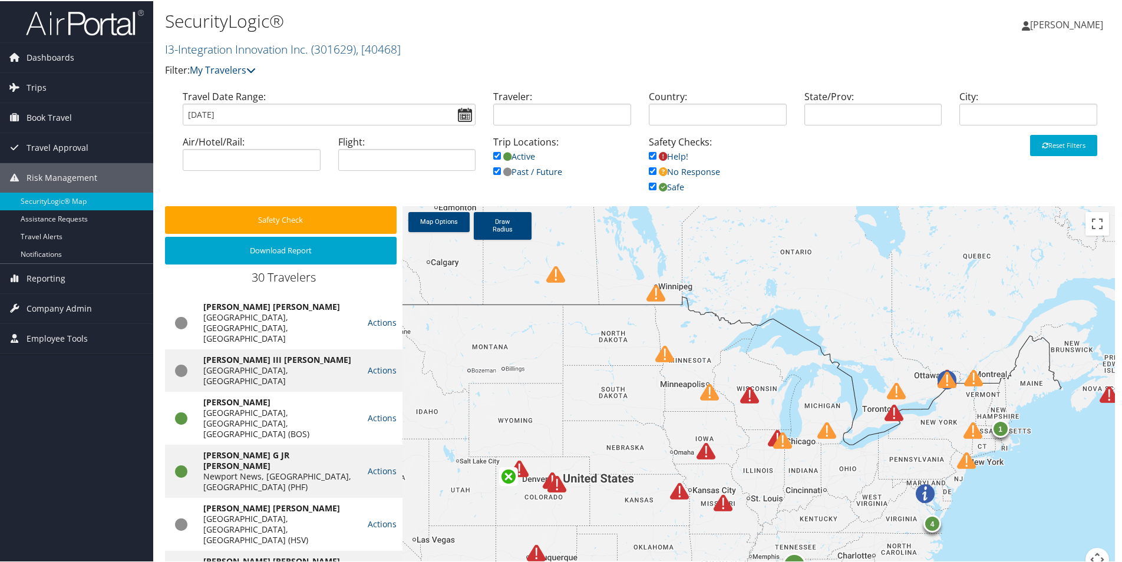
click at [773, 436] on img at bounding box center [782, 439] width 19 height 19
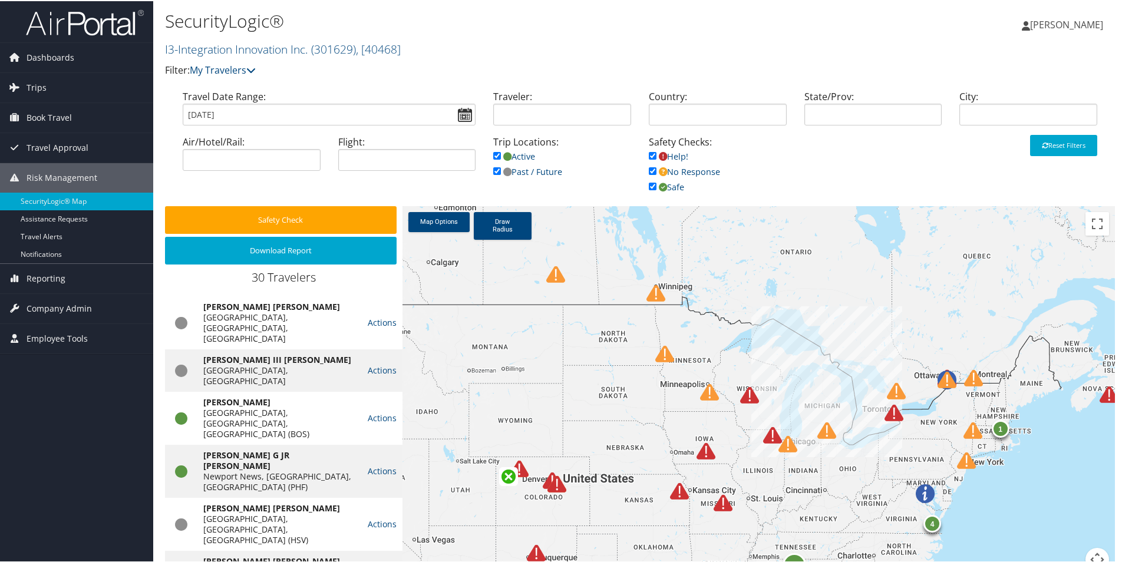
click at [773, 434] on img at bounding box center [772, 434] width 19 height 19
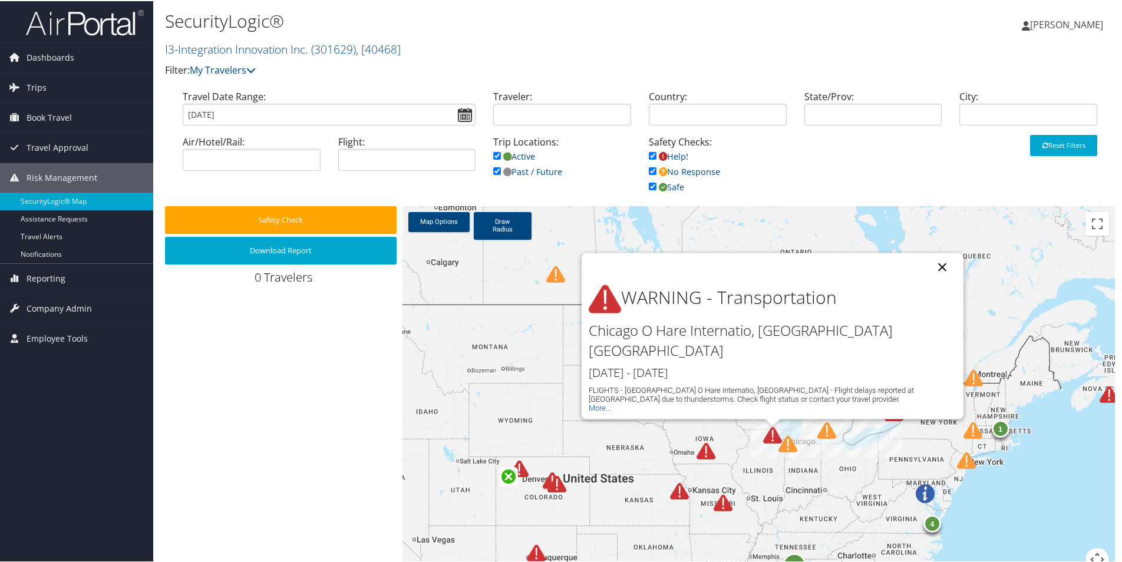
click at [939, 281] on button "Close" at bounding box center [942, 266] width 28 height 28
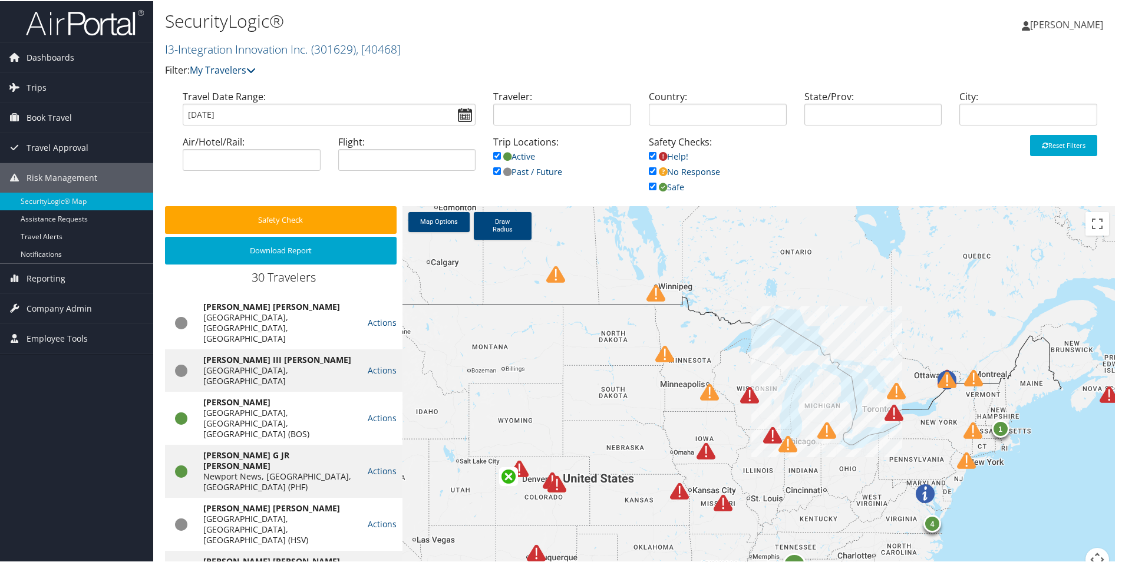
click at [666, 352] on img at bounding box center [664, 353] width 19 height 19
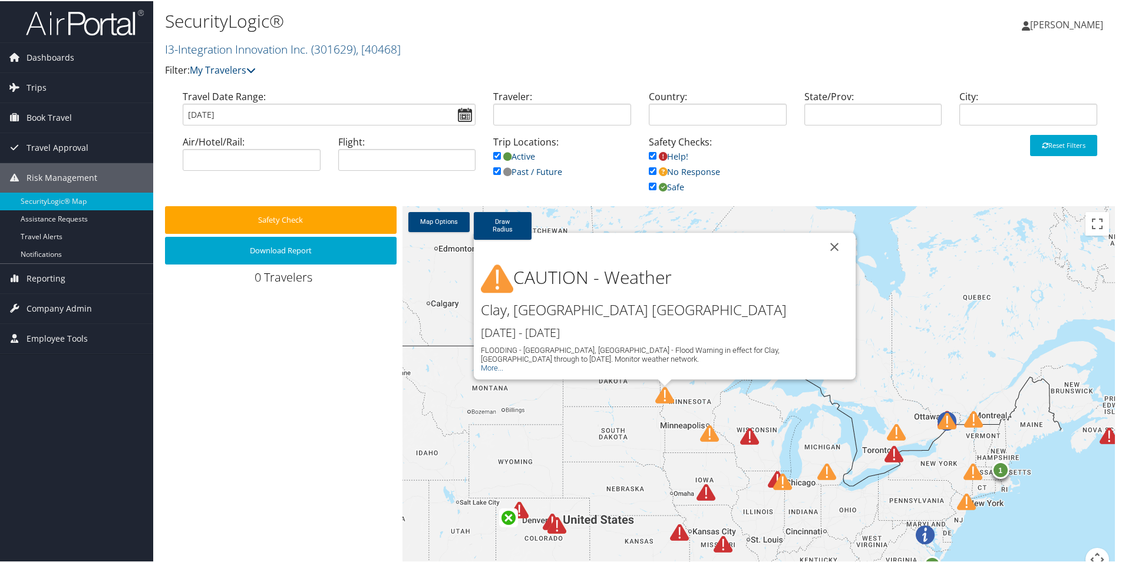
click at [826, 250] on button "Close" at bounding box center [834, 246] width 28 height 28
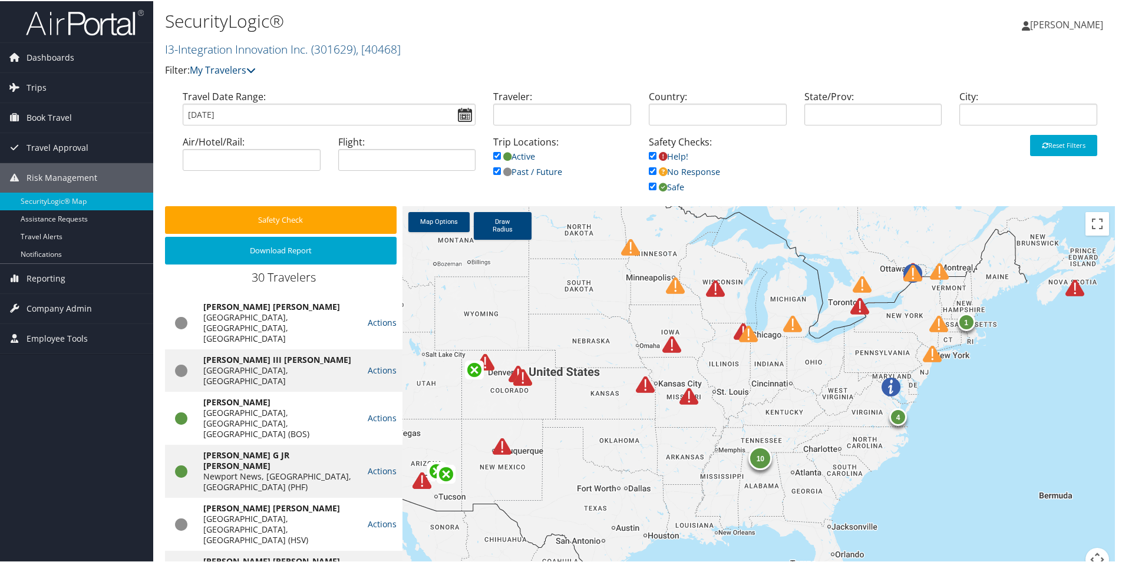
drag, startPoint x: 832, startPoint y: 407, endPoint x: 798, endPoint y: 256, distance: 154.7
click at [798, 256] on div "10 2 4 1" at bounding box center [759, 395] width 713 height 380
click at [961, 320] on div "1" at bounding box center [966, 321] width 18 height 18
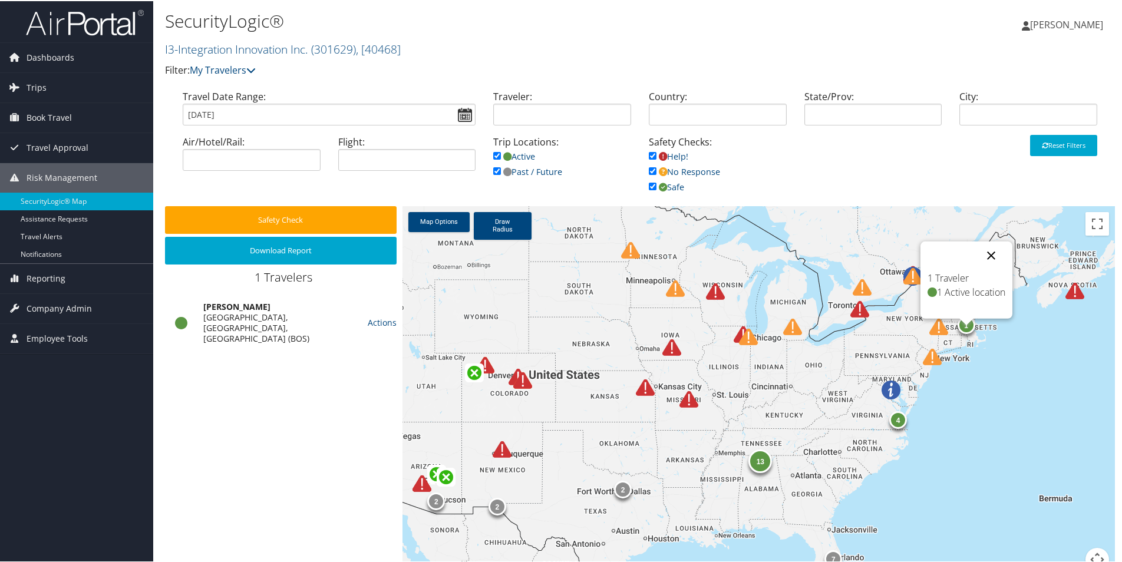
click at [994, 252] on button "Close" at bounding box center [991, 254] width 28 height 28
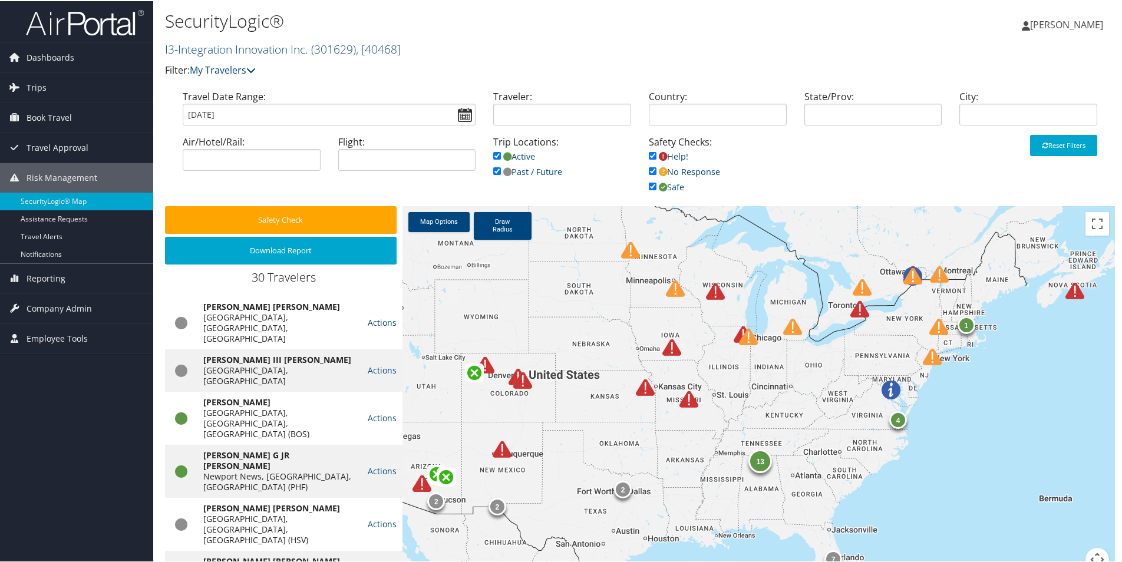
click at [939, 276] on img at bounding box center [939, 273] width 19 height 19
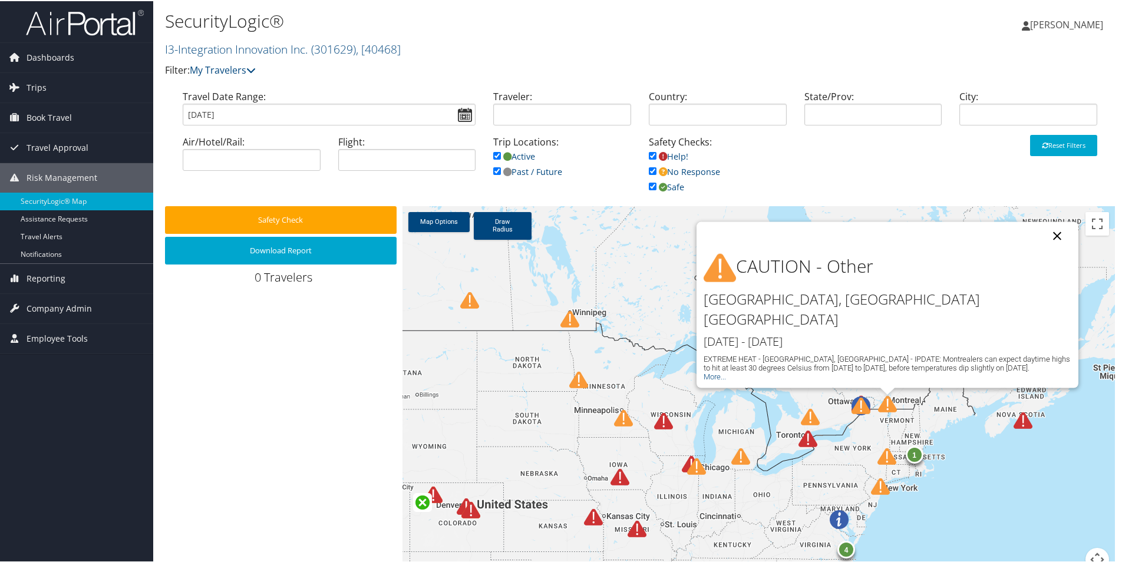
click at [1054, 249] on button "Close" at bounding box center [1057, 235] width 28 height 28
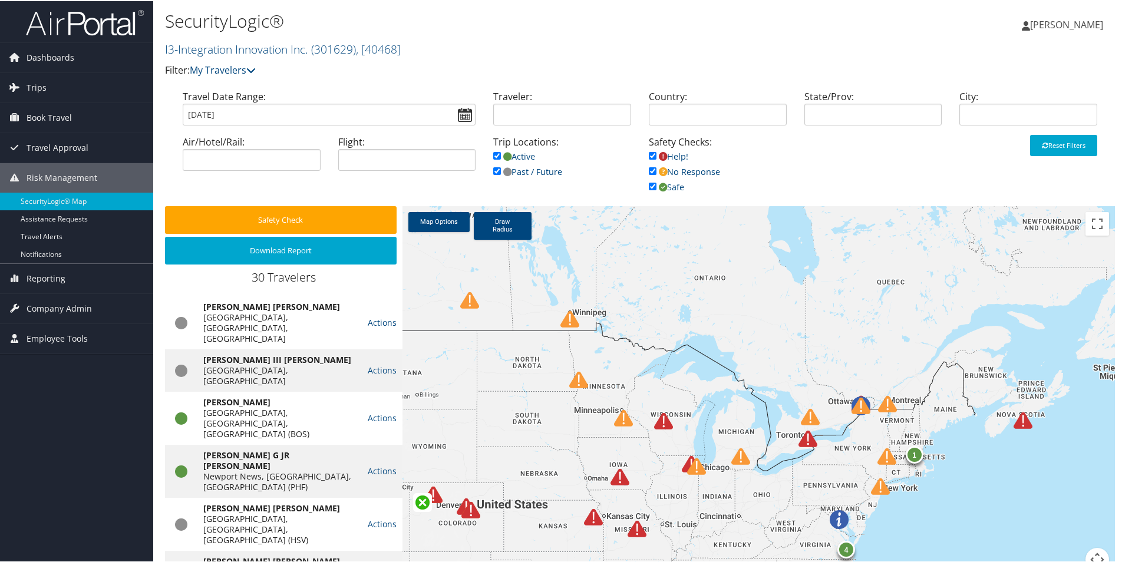
click at [885, 454] on img at bounding box center [887, 455] width 19 height 19
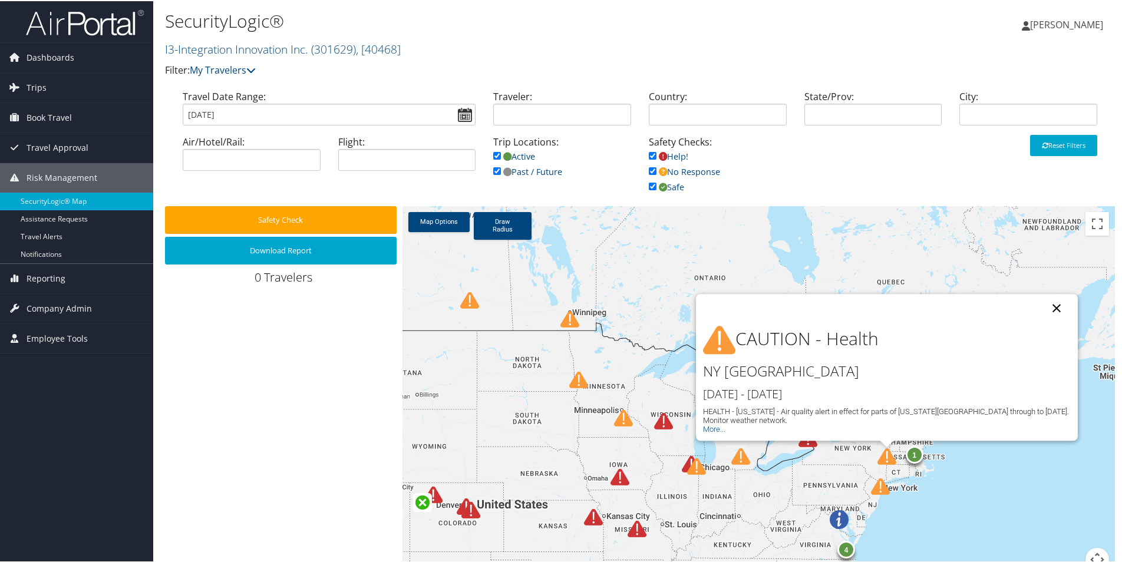
click at [1056, 303] on button "Close" at bounding box center [1057, 307] width 28 height 28
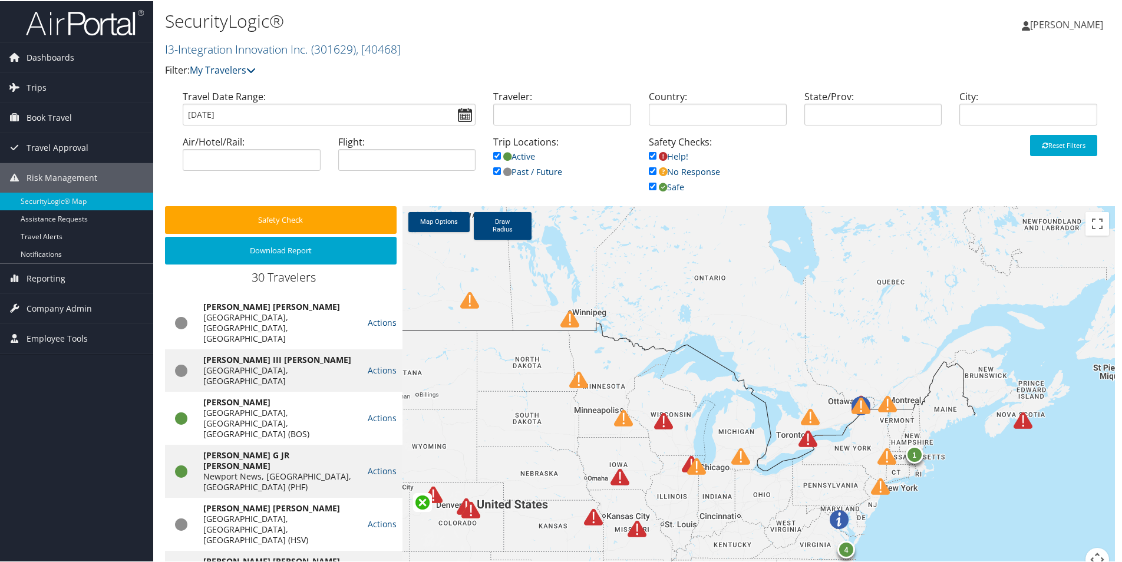
click at [880, 485] on img at bounding box center [880, 485] width 19 height 19
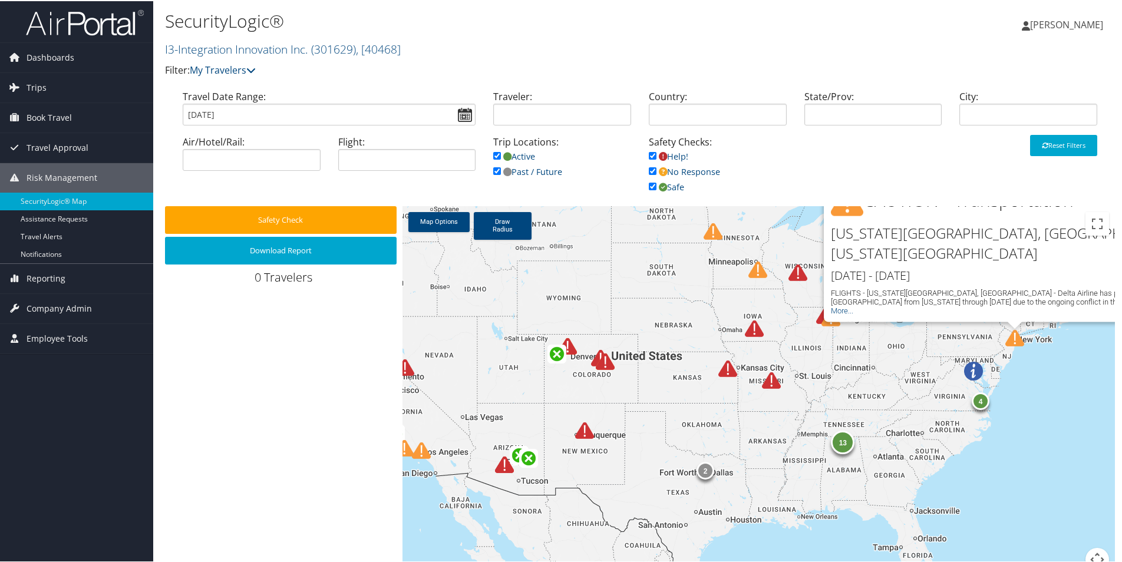
drag, startPoint x: 927, startPoint y: 525, endPoint x: 1061, endPoint y: 375, distance: 201.2
click at [1061, 375] on div "13 2 4 1 CAUTION - Transportation [US_STATE][GEOGRAPHIC_DATA], [GEOGRAPHIC_DATA…" at bounding box center [759, 395] width 713 height 380
click at [503, 465] on img at bounding box center [504, 463] width 19 height 19
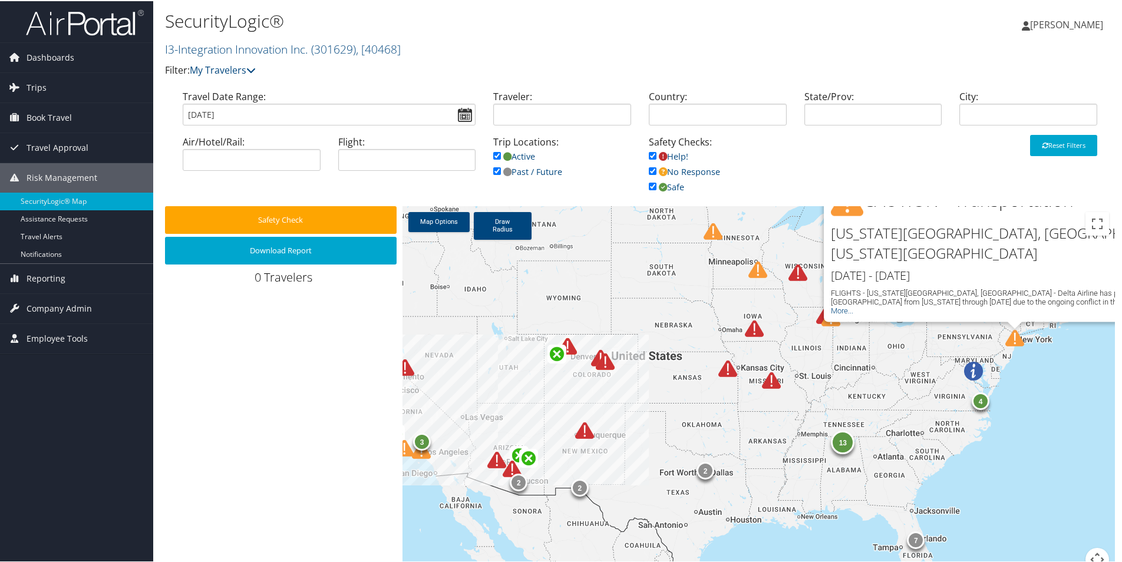
click at [493, 460] on img at bounding box center [496, 459] width 19 height 19
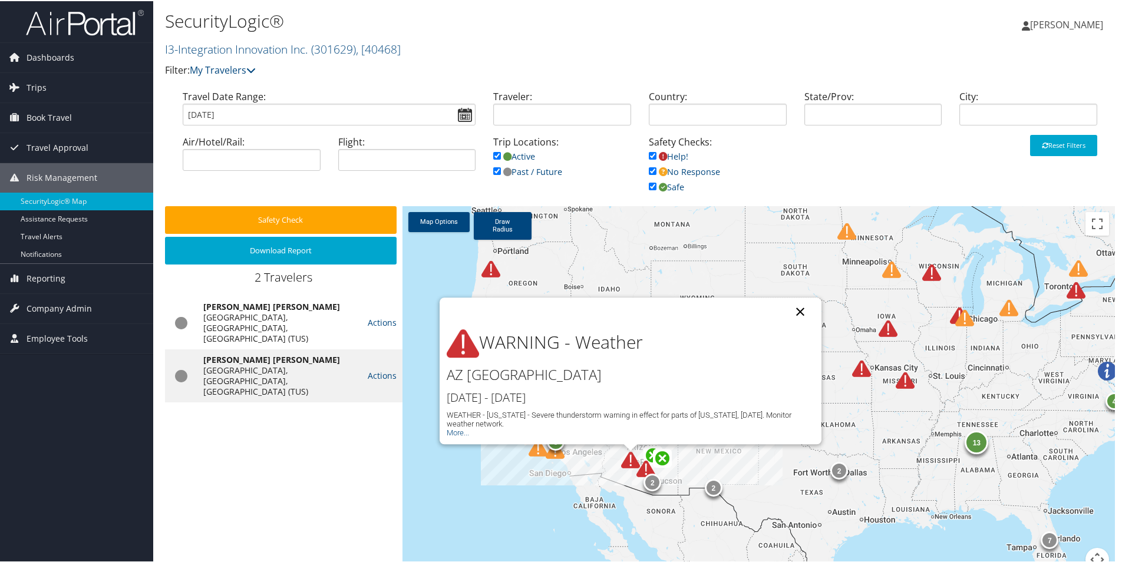
click at [796, 311] on button "Close" at bounding box center [800, 310] width 28 height 28
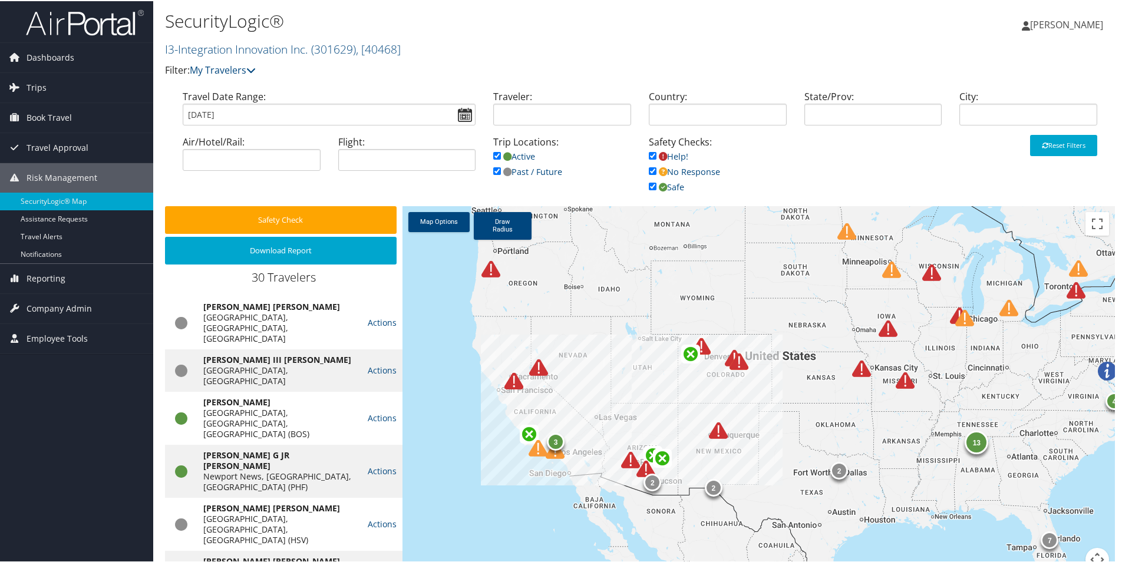
click at [487, 270] on img at bounding box center [491, 268] width 19 height 19
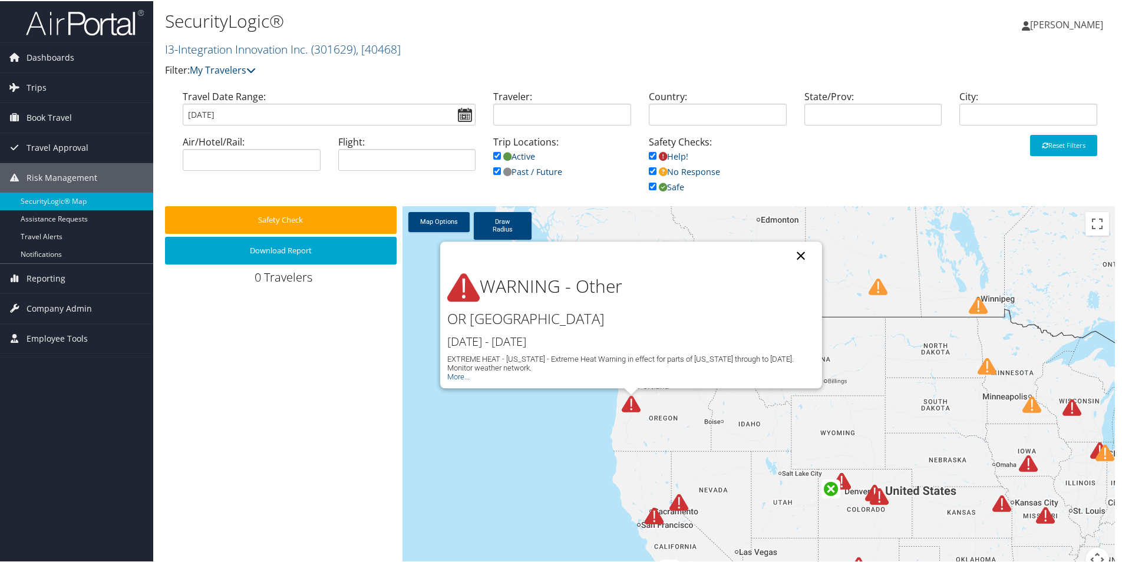
click at [792, 254] on button "Close" at bounding box center [801, 254] width 28 height 28
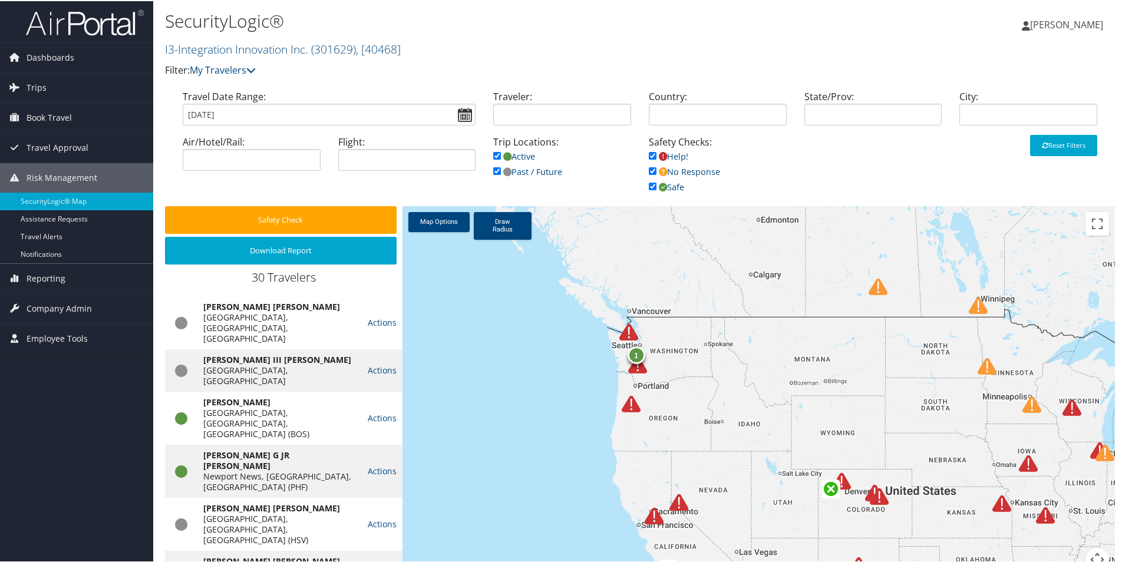
click at [624, 330] on img at bounding box center [628, 331] width 19 height 19
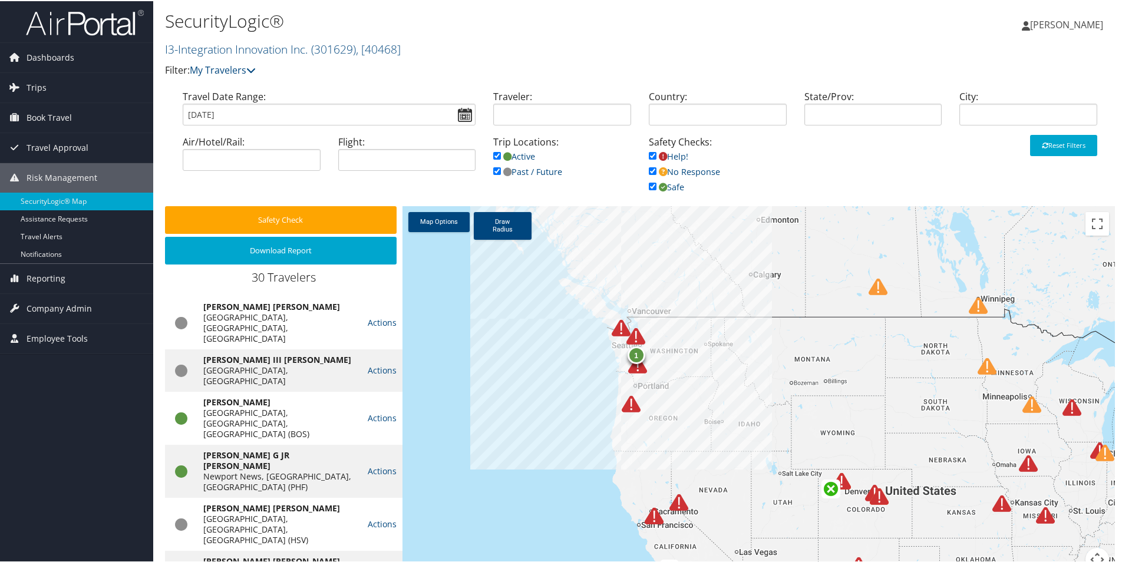
click at [618, 327] on img at bounding box center [621, 327] width 19 height 19
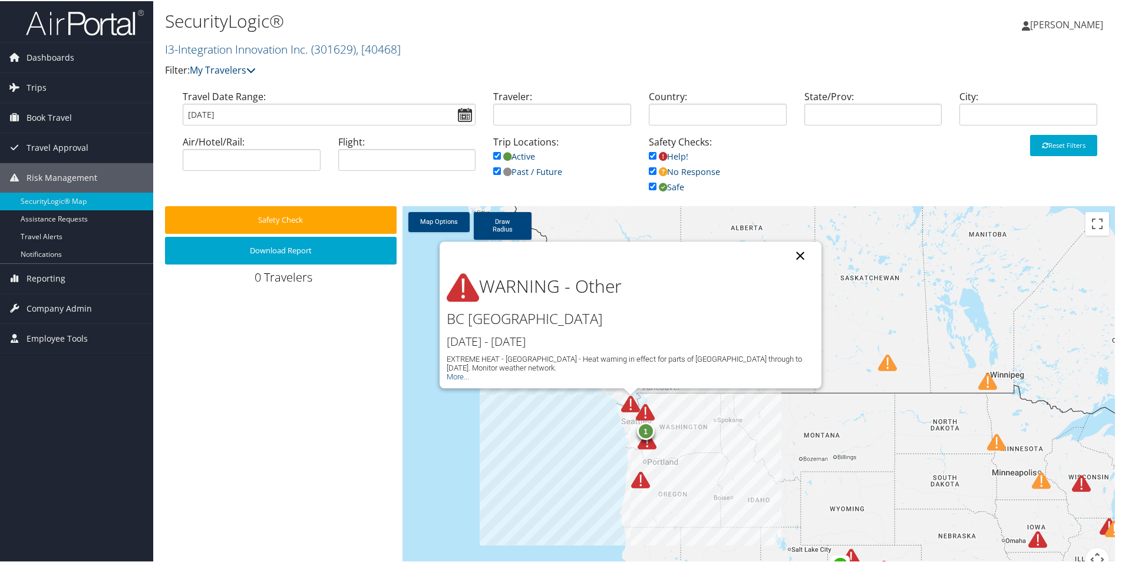
click at [798, 254] on button "Close" at bounding box center [800, 254] width 28 height 28
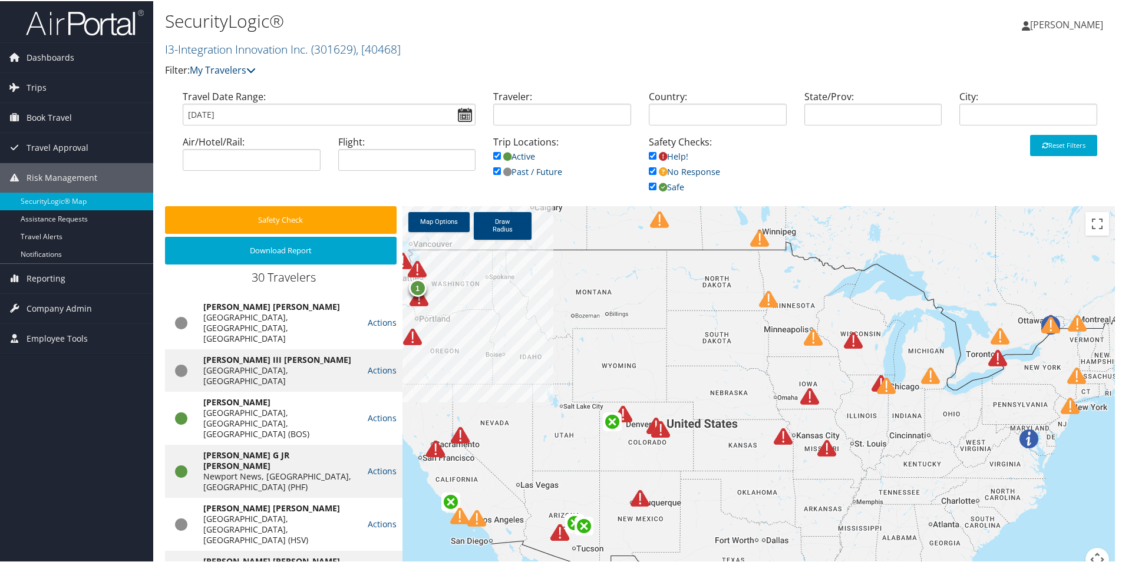
drag, startPoint x: 875, startPoint y: 479, endPoint x: 552, endPoint y: 280, distance: 379.5
click at [552, 280] on div "1" at bounding box center [759, 395] width 713 height 380
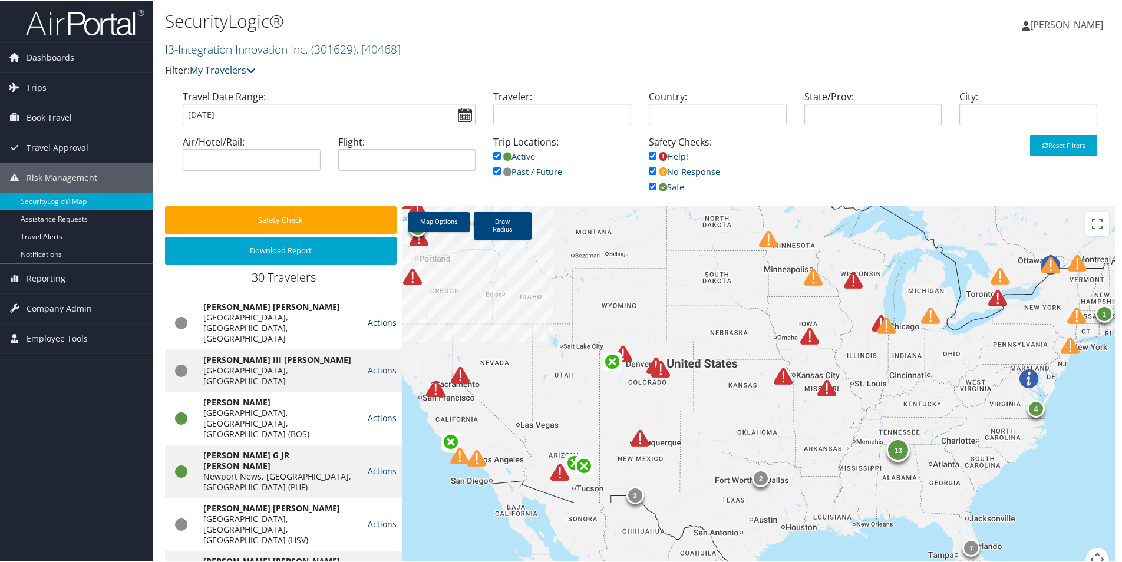
drag, startPoint x: 709, startPoint y: 372, endPoint x: 944, endPoint y: 442, distance: 245.4
click at [944, 442] on div "1 13 2 2 7 4 1" at bounding box center [759, 395] width 713 height 380
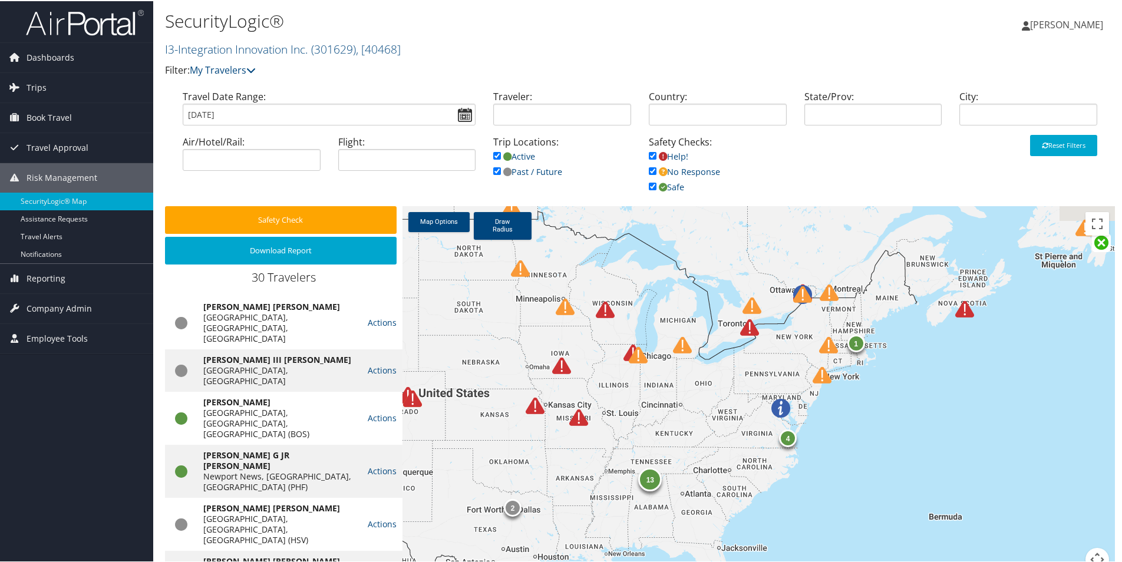
drag, startPoint x: 956, startPoint y: 409, endPoint x: 657, endPoint y: 424, distance: 299.2
click at [643, 444] on div "1 13 2 2 7 4 1 2 3" at bounding box center [759, 395] width 713 height 380
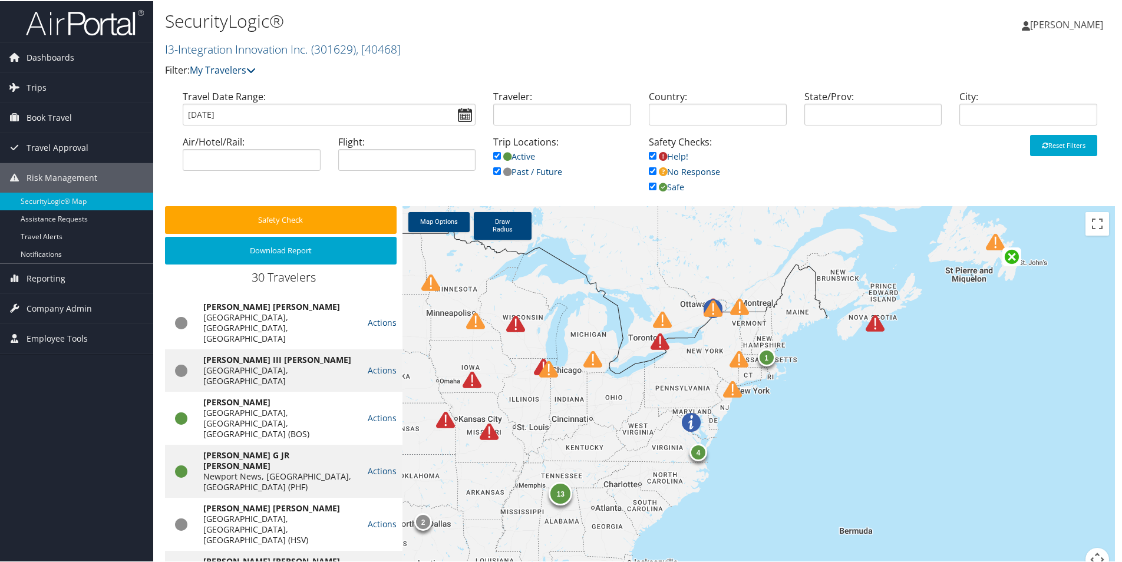
click at [658, 317] on img at bounding box center [662, 318] width 19 height 19
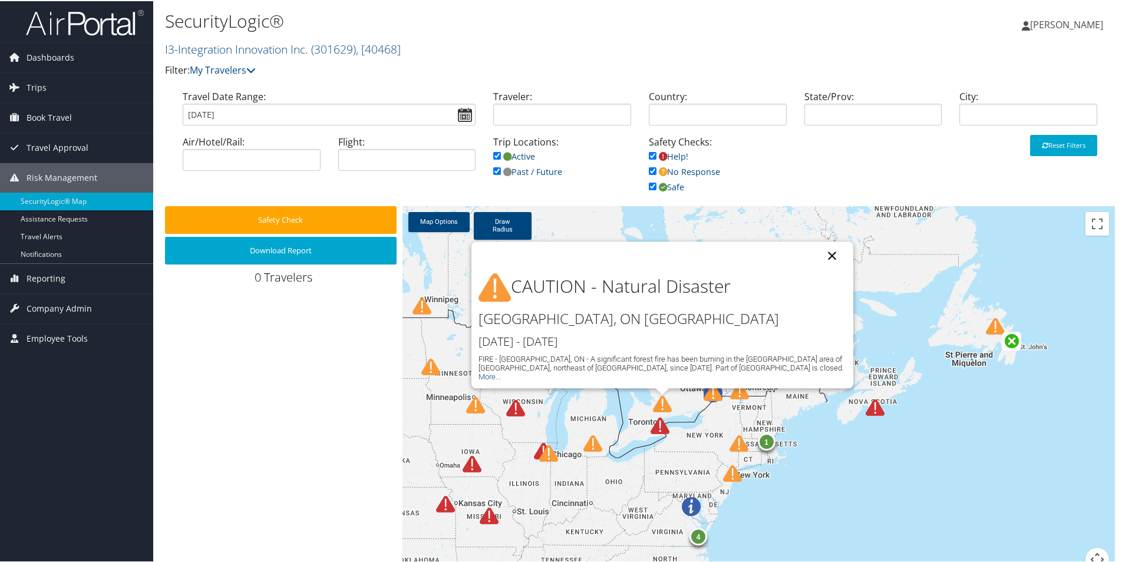
click at [826, 256] on button "Close" at bounding box center [832, 254] width 28 height 28
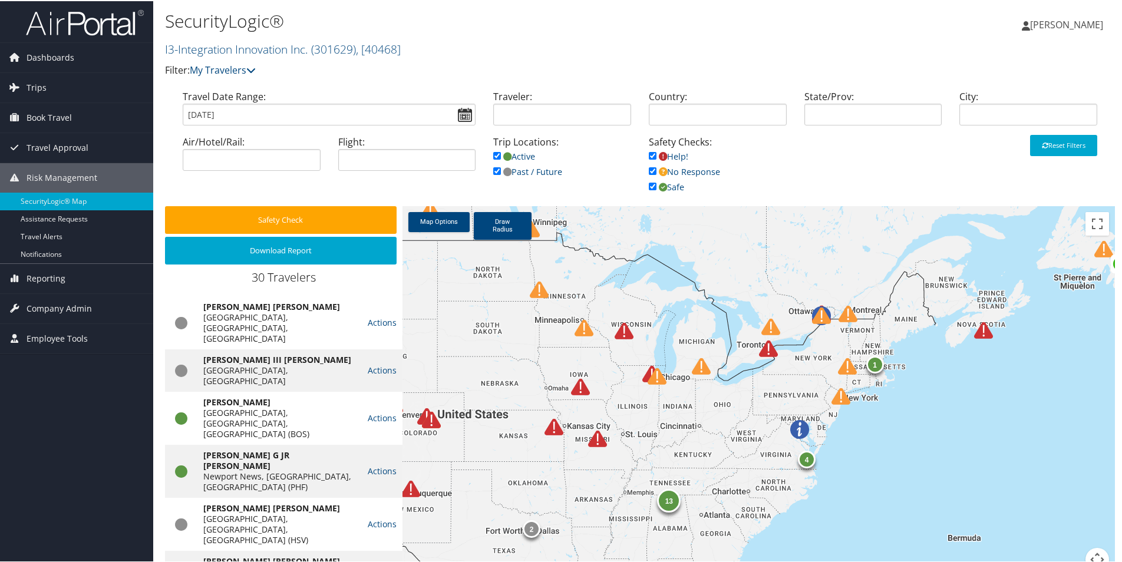
drag, startPoint x: 820, startPoint y: 511, endPoint x: 1066, endPoint y: 382, distance: 277.6
click at [1062, 383] on div "13 2 4 1" at bounding box center [759, 395] width 713 height 380
